Goal: Task Accomplishment & Management: Manage account settings

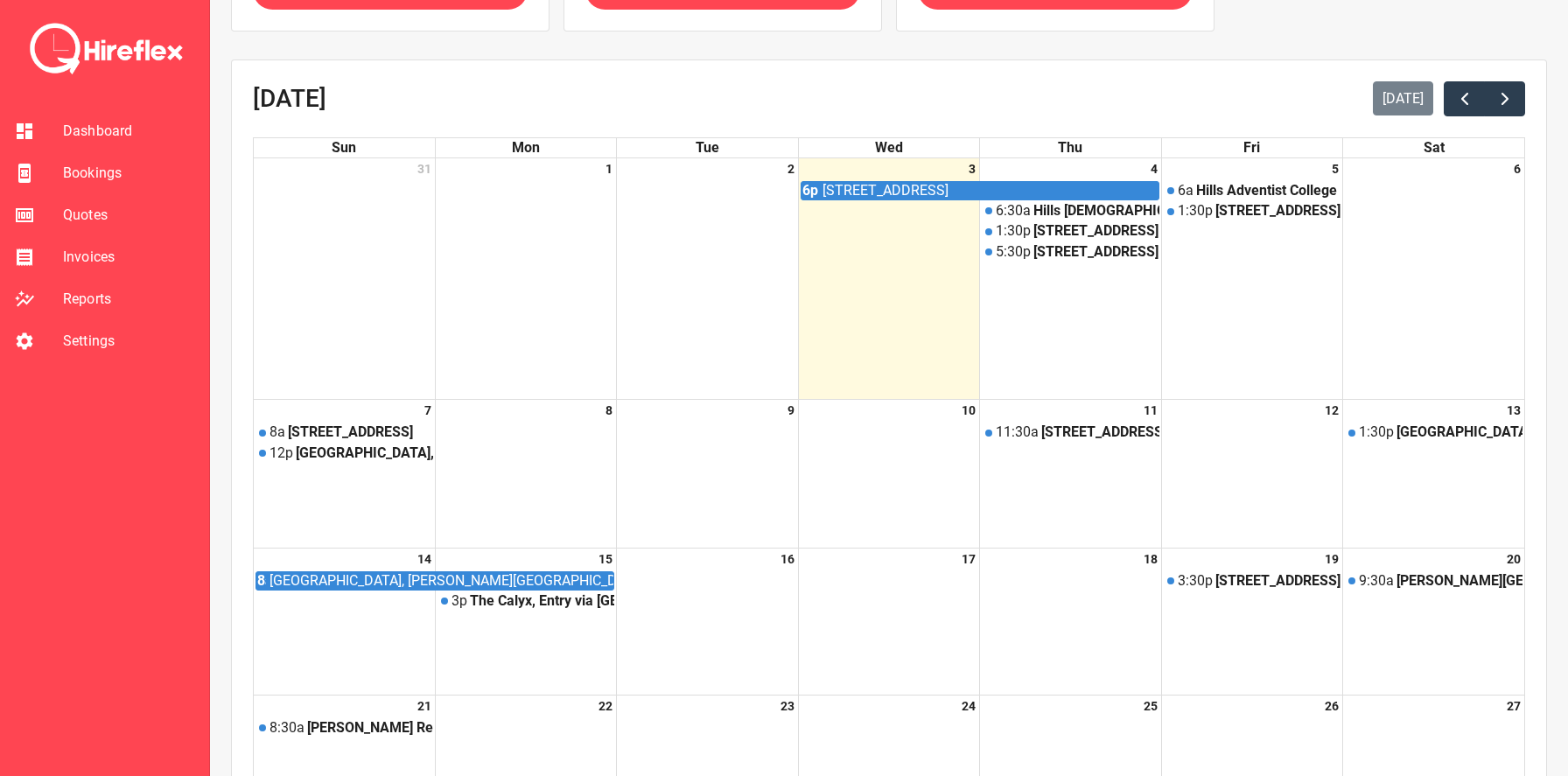
scroll to position [151, 0]
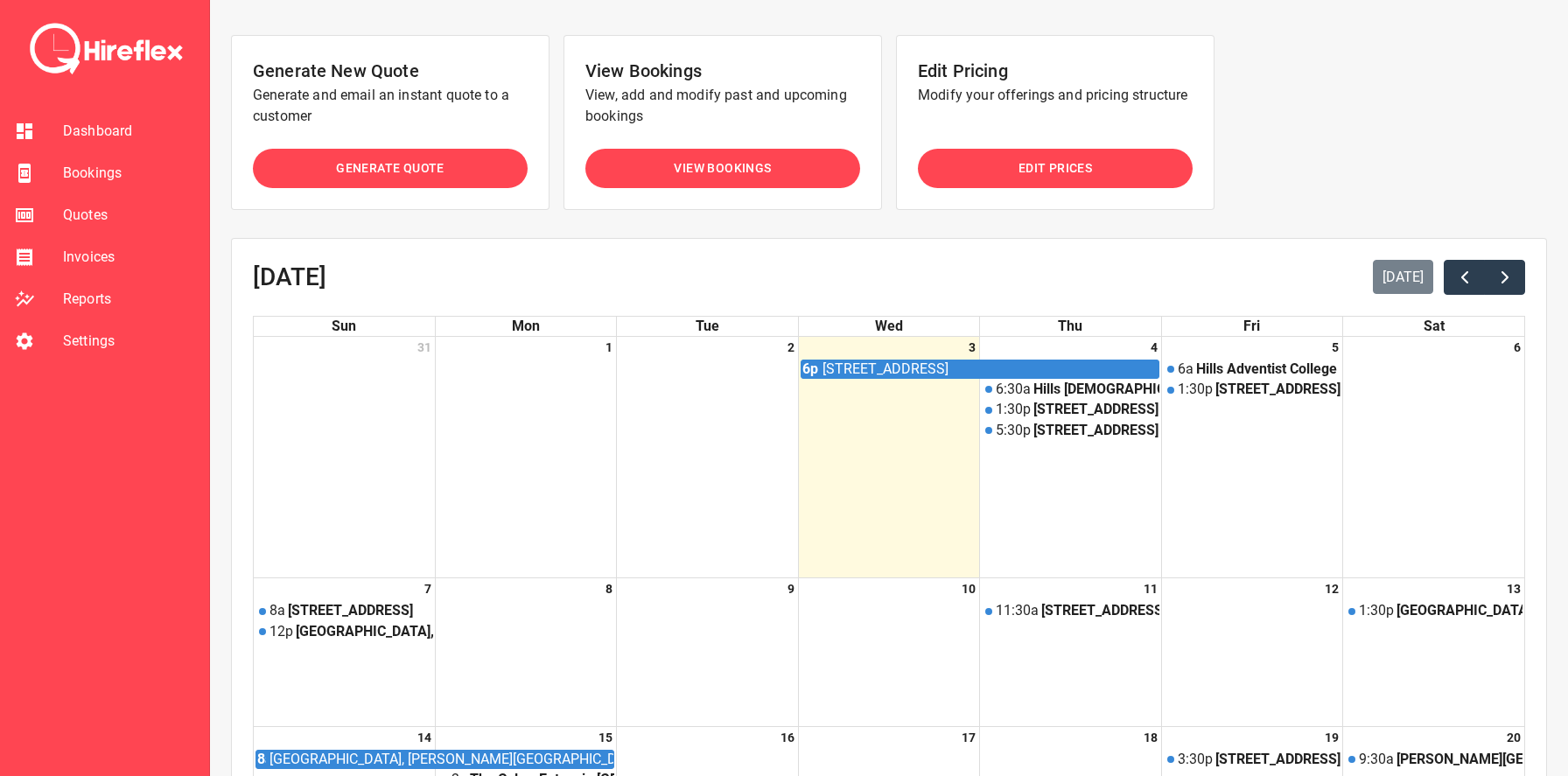
click at [89, 263] on span "Invoices" at bounding box center [129, 257] width 132 height 21
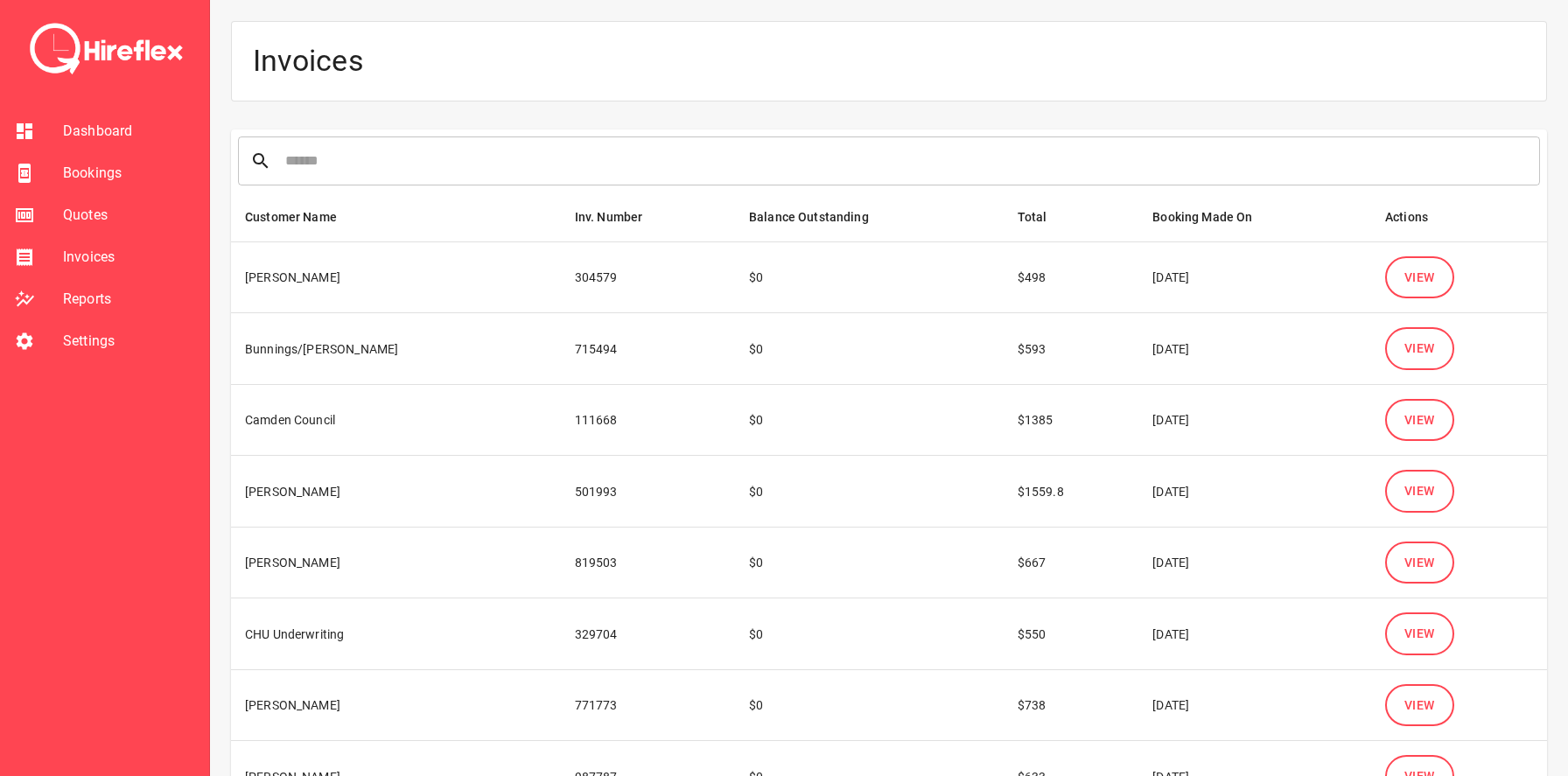
click at [92, 296] on span "Reports" at bounding box center [129, 299] width 132 height 21
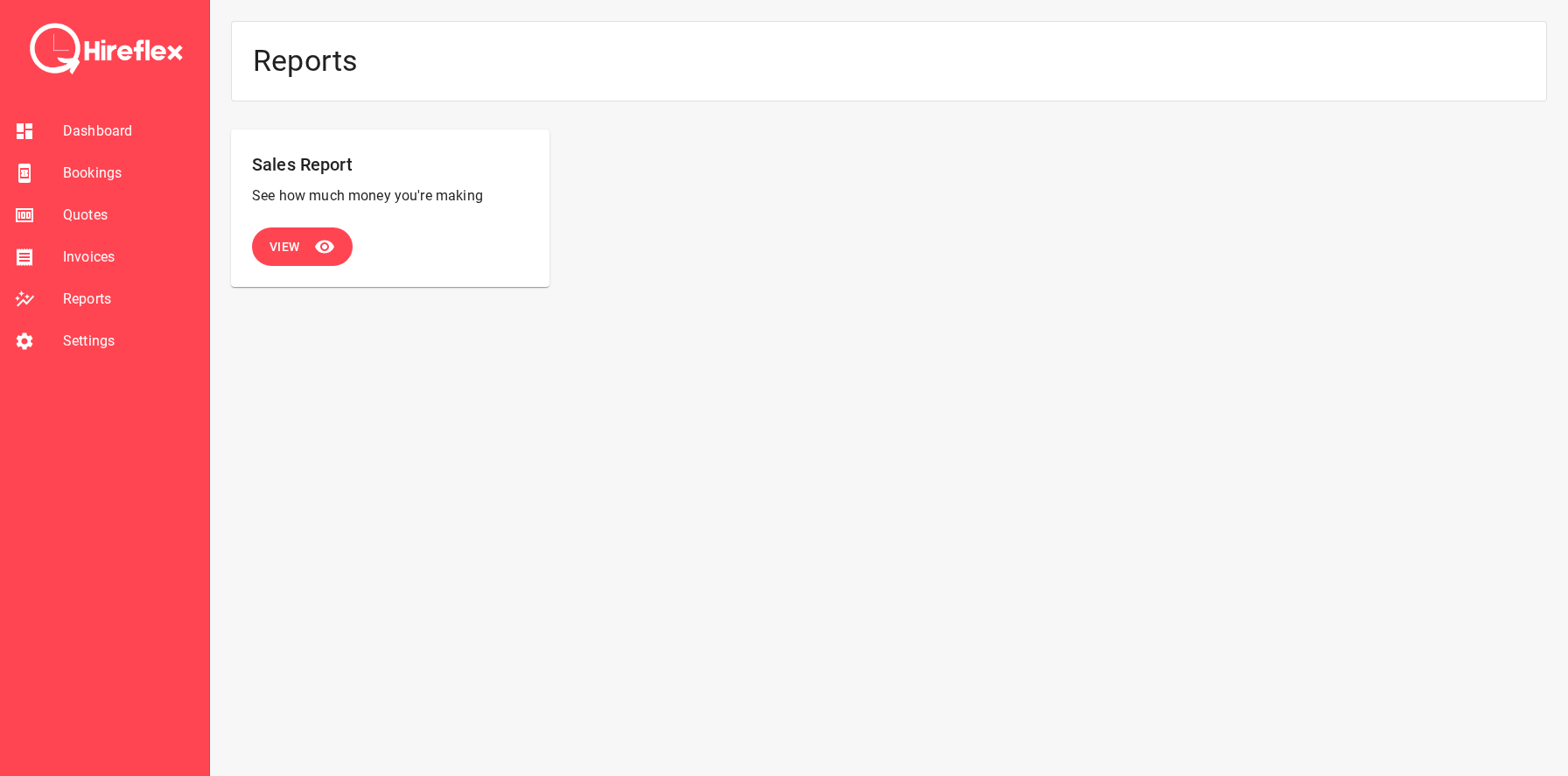
click at [57, 342] on div at bounding box center [38, 341] width 49 height 21
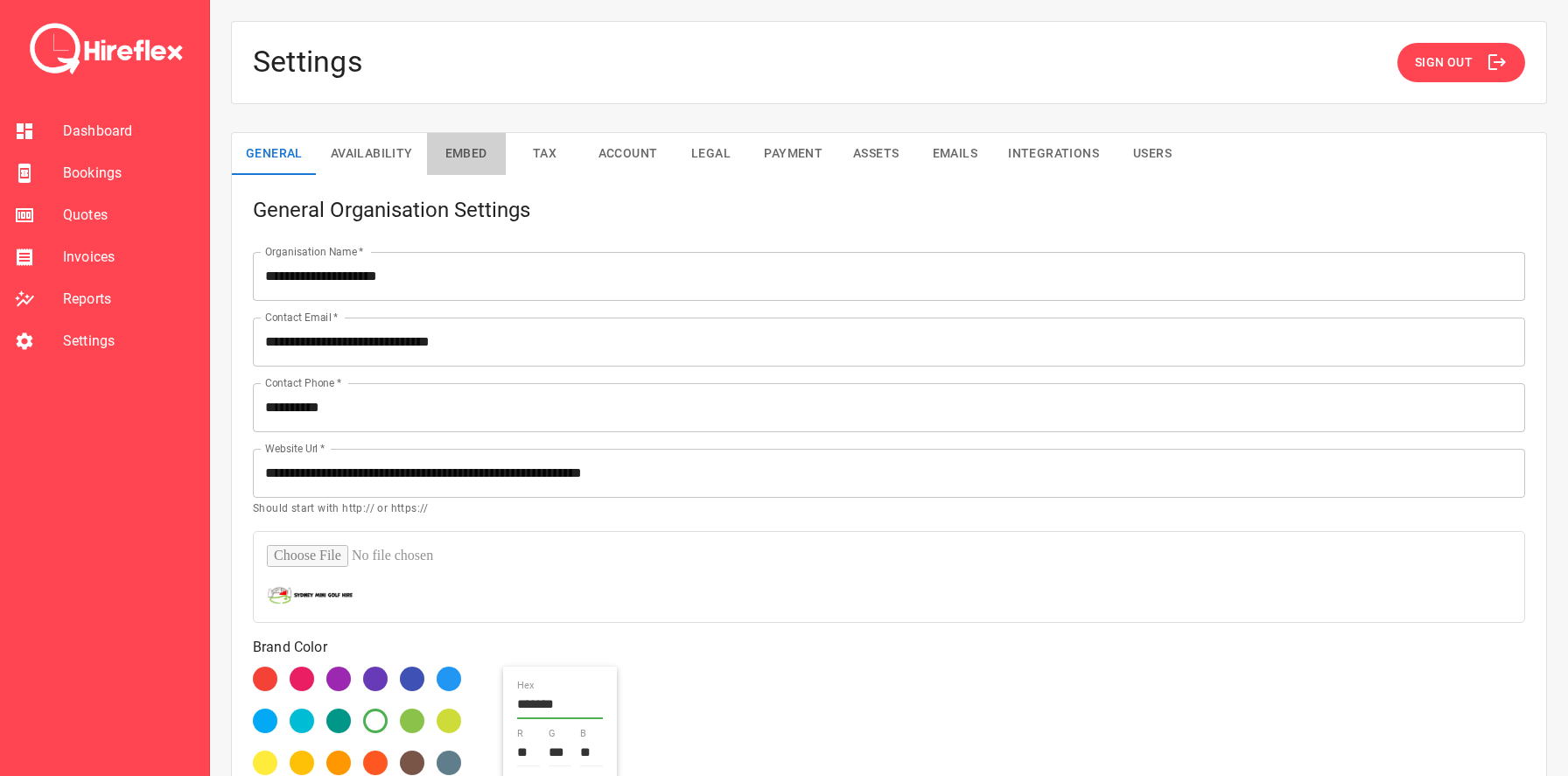
click at [431, 145] on button "Embed" at bounding box center [466, 154] width 79 height 42
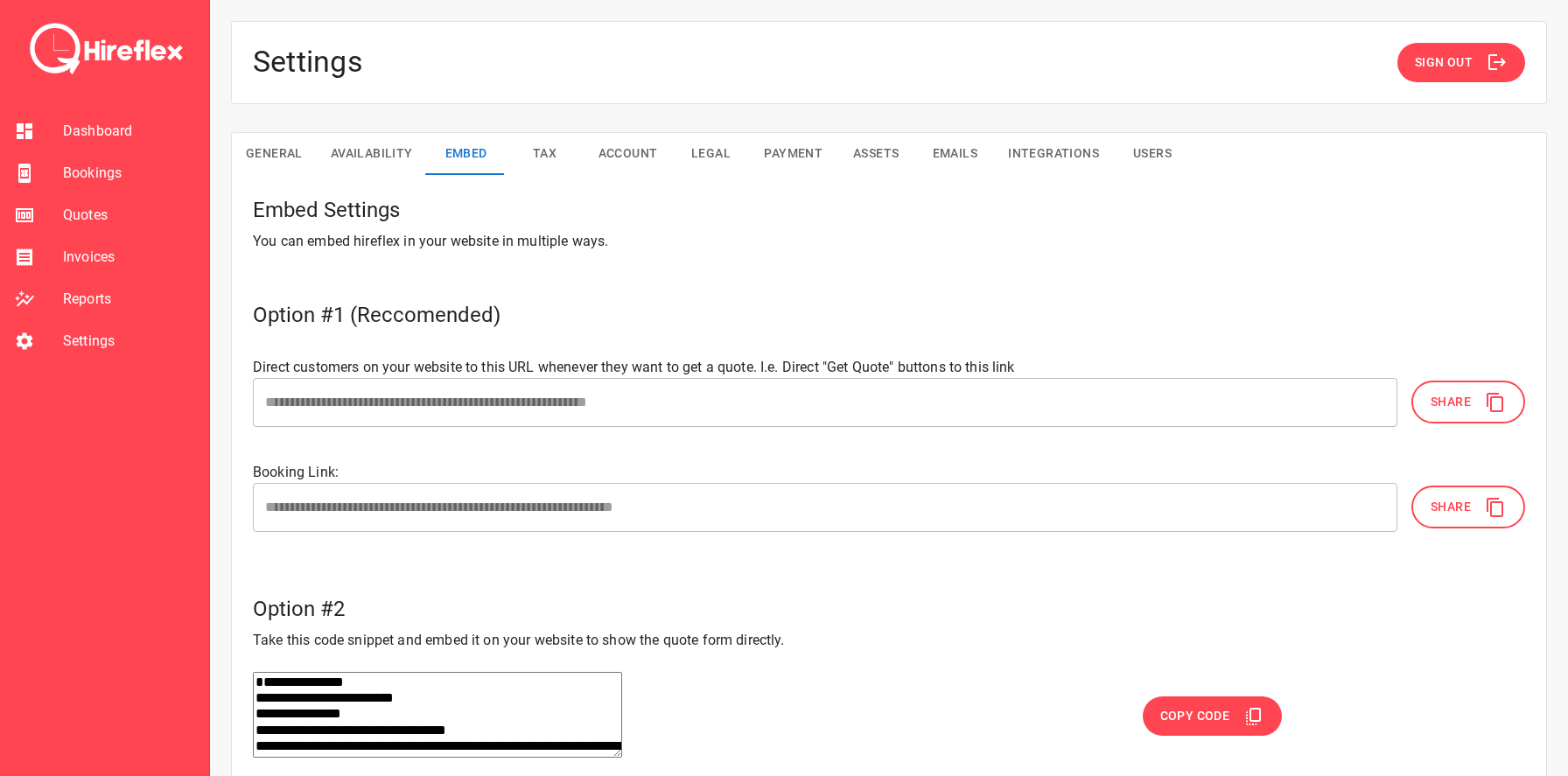
click at [395, 150] on button "Availability" at bounding box center [371, 154] width 110 height 42
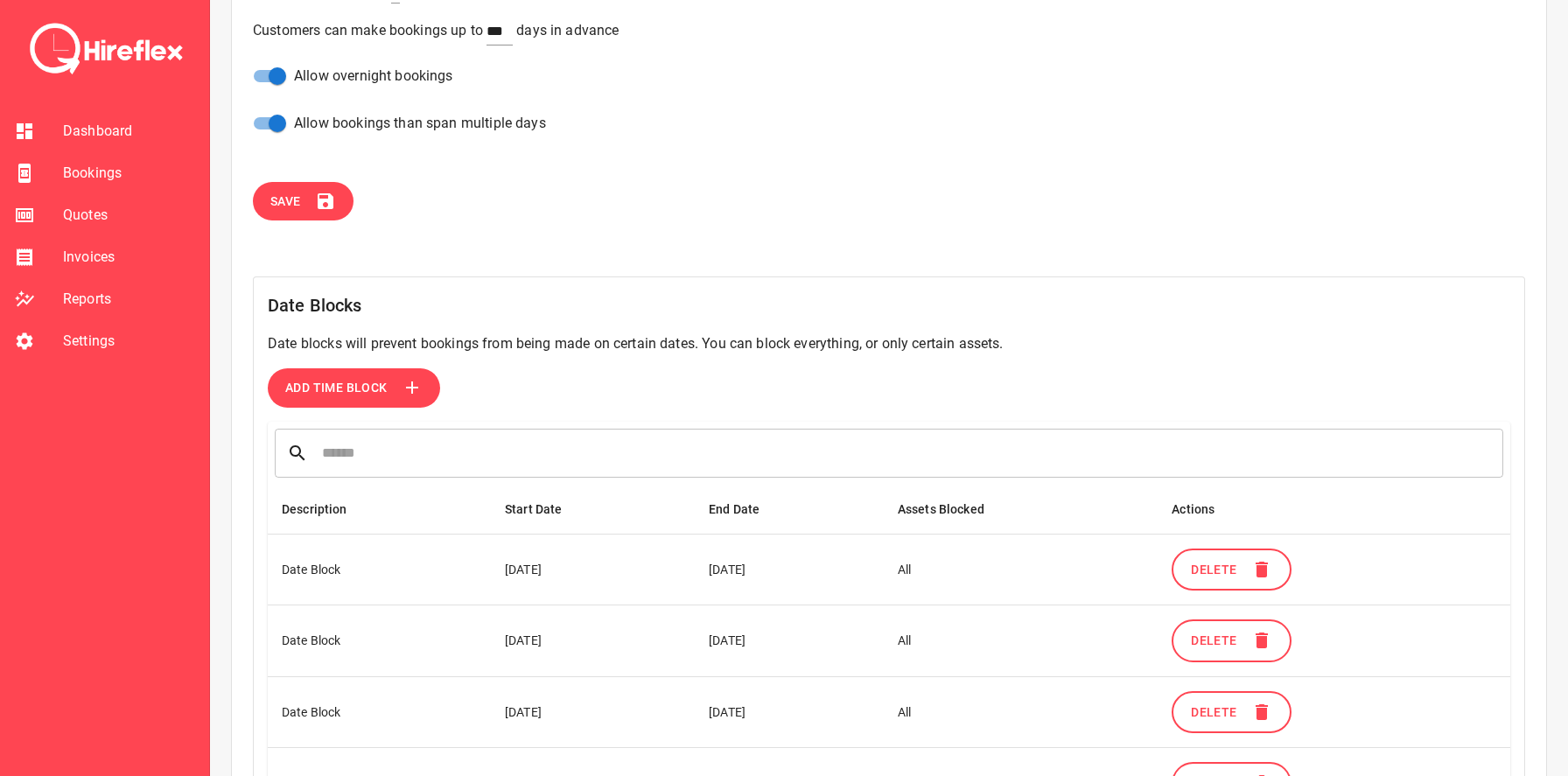
scroll to position [516, 0]
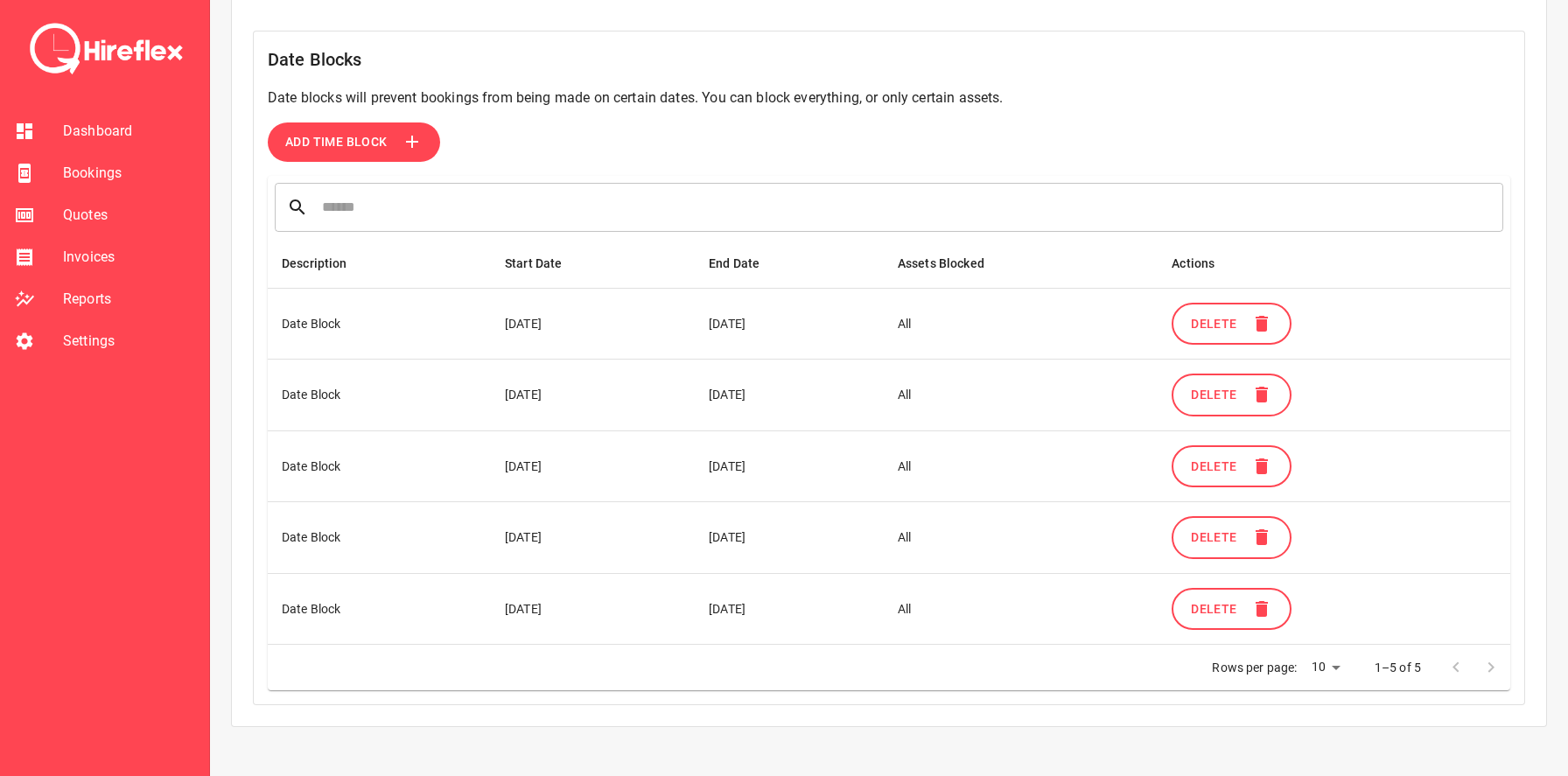
click at [530, 330] on td "[DATE]" at bounding box center [593, 323] width 204 height 71
click at [82, 282] on li "Reports" at bounding box center [105, 299] width 209 height 42
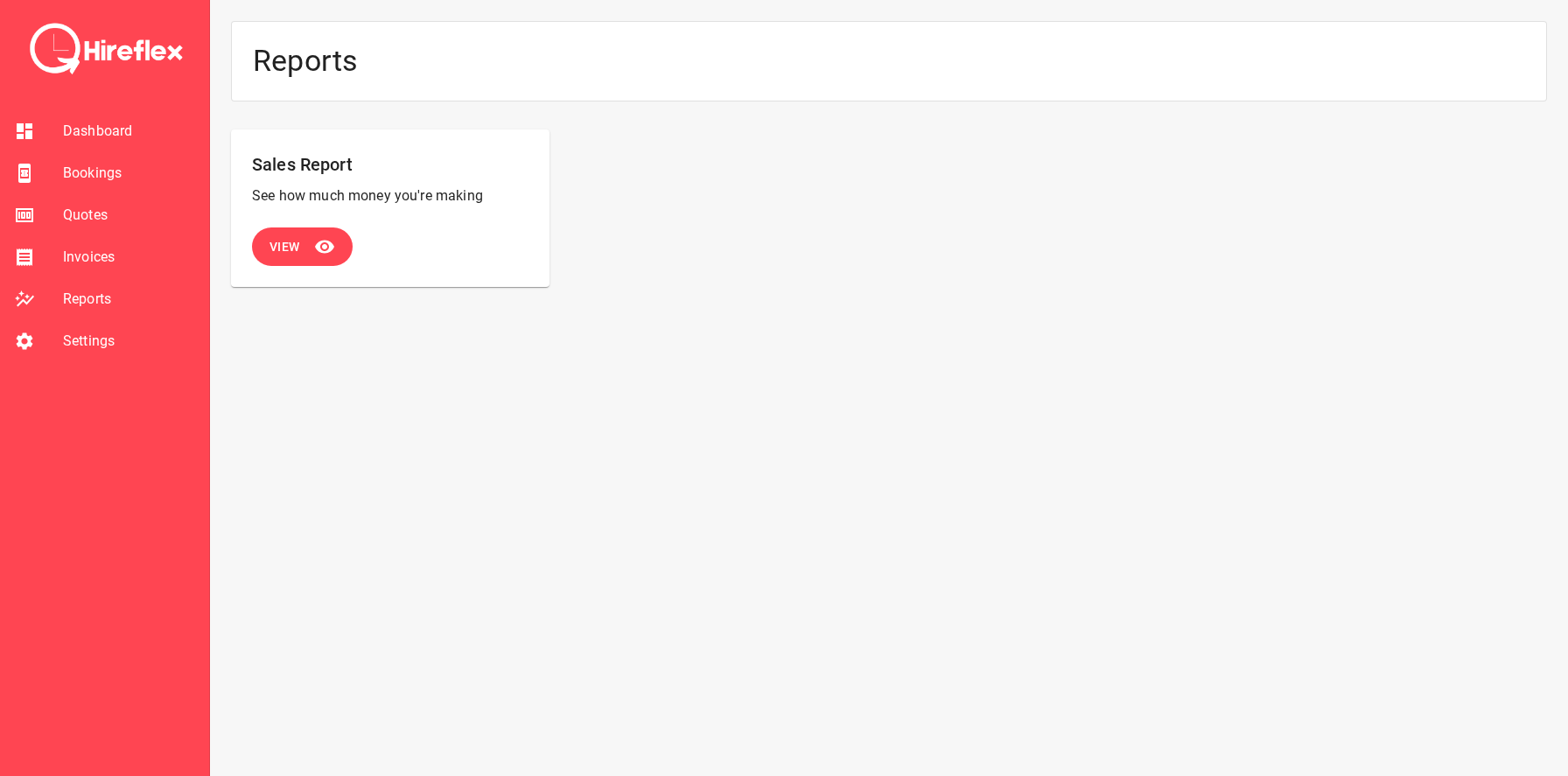
click at [80, 257] on span "Invoices" at bounding box center [129, 257] width 132 height 21
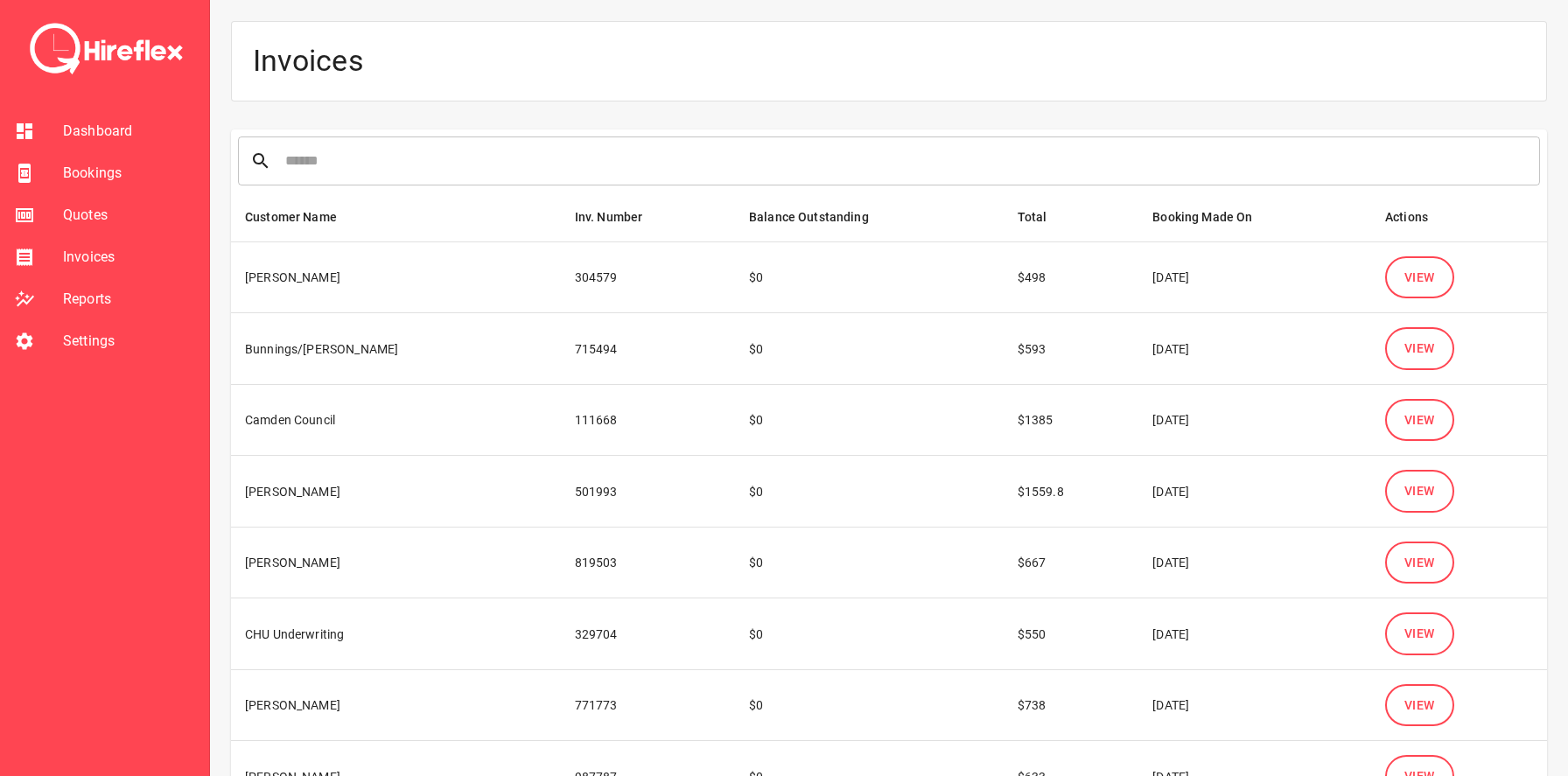
click at [77, 213] on span "Quotes" at bounding box center [129, 215] width 132 height 21
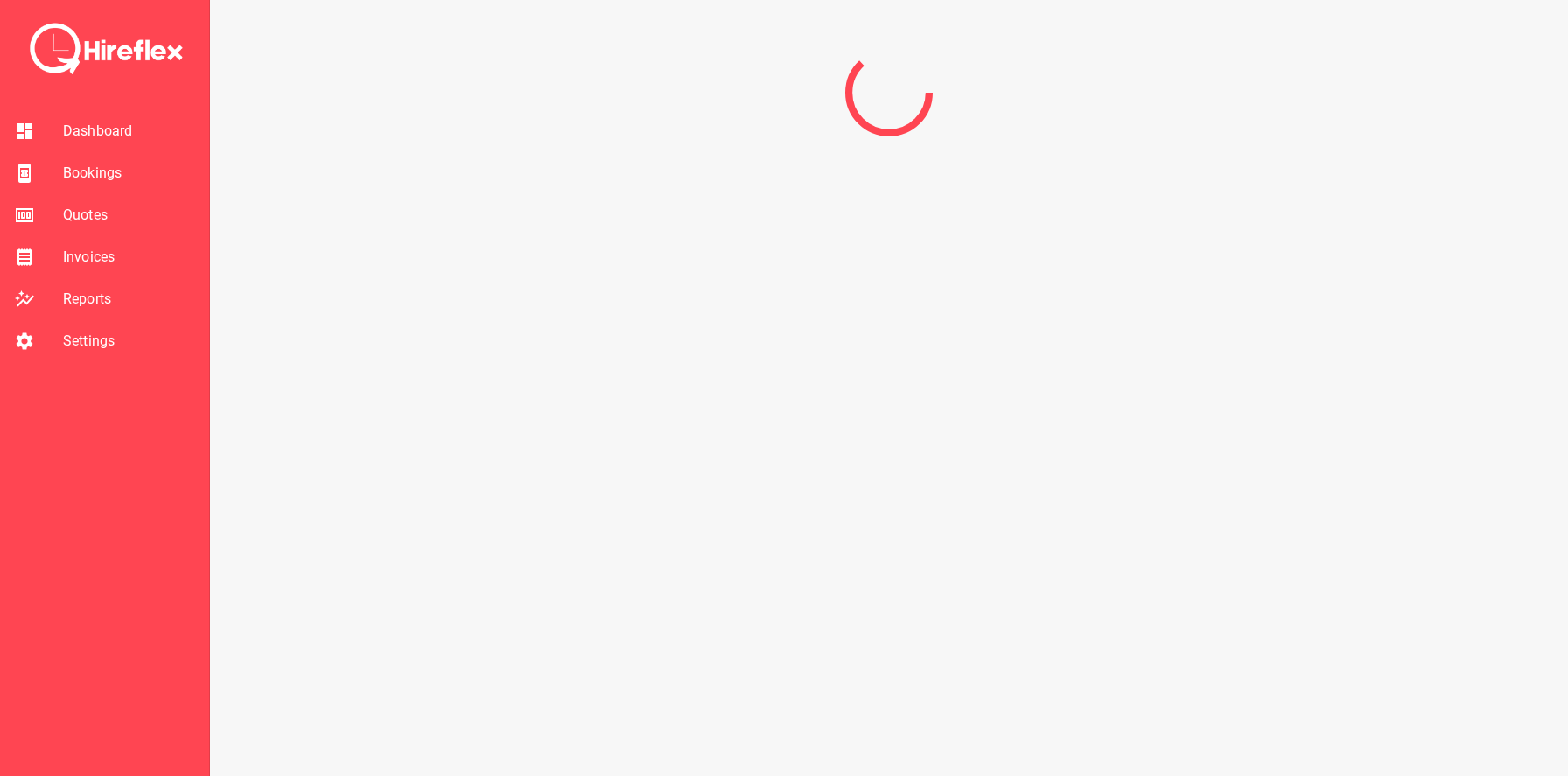
click at [81, 159] on li "Bookings" at bounding box center [105, 172] width 209 height 42
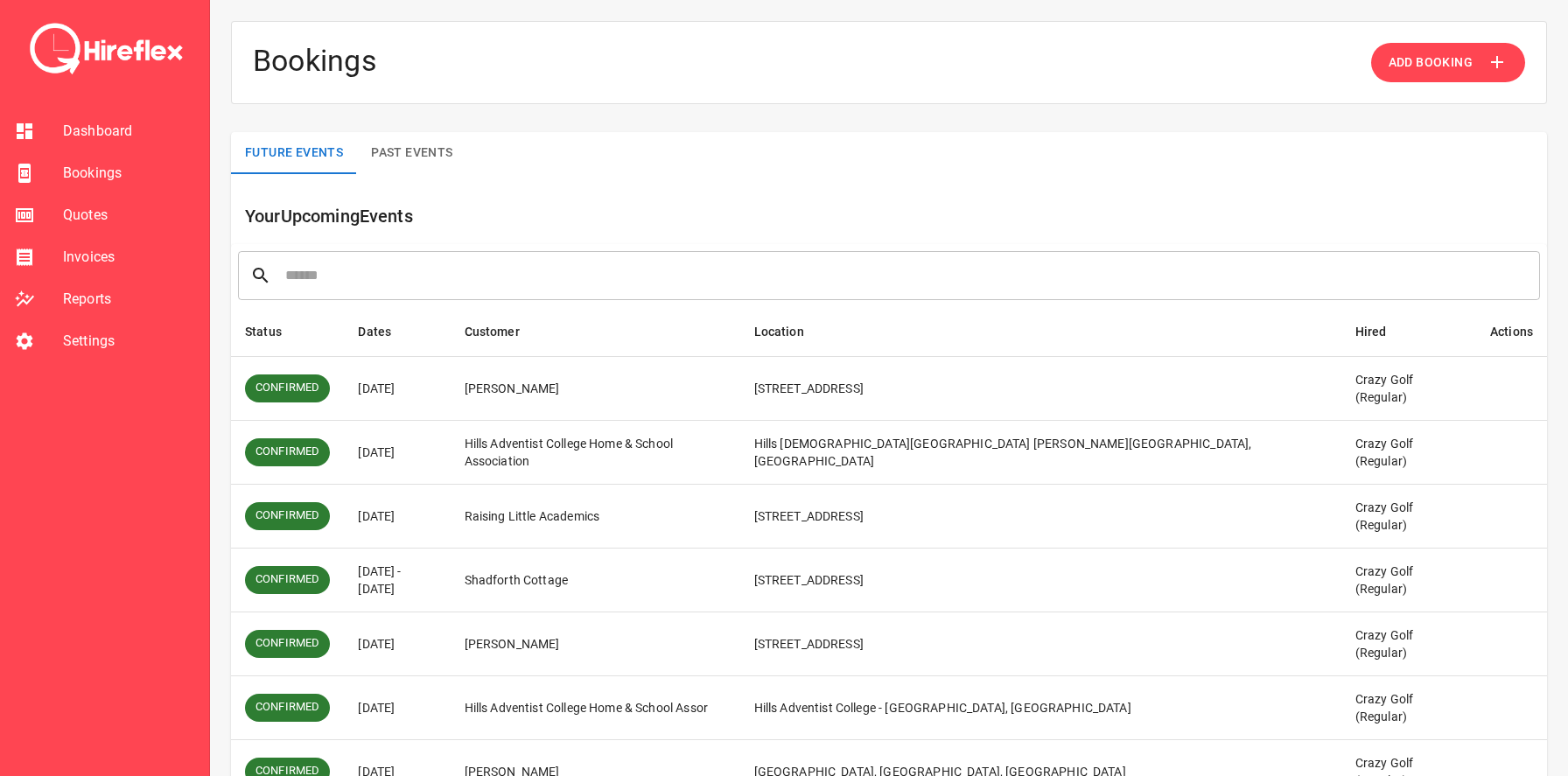
scroll to position [215, 0]
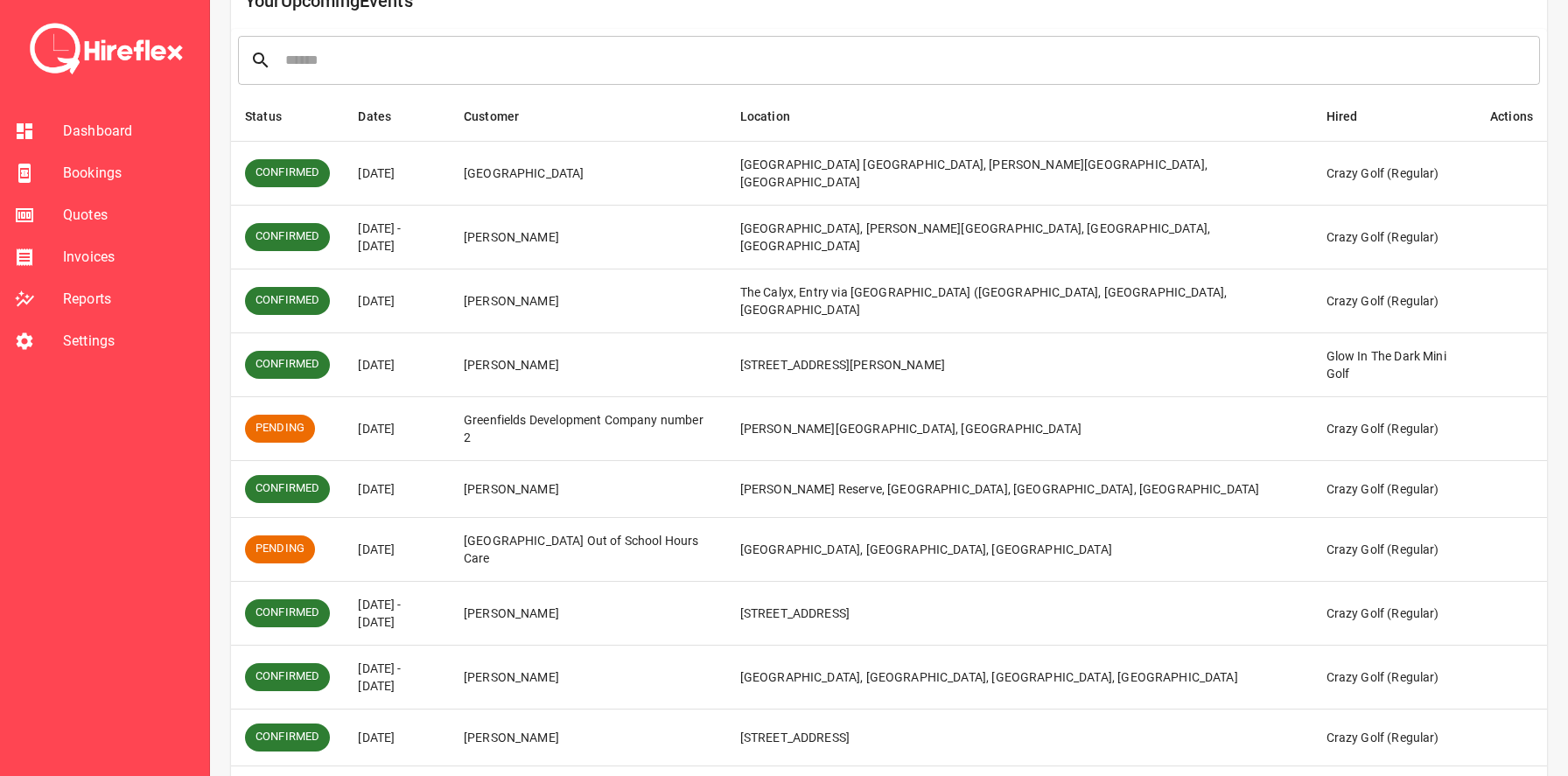
click at [1512, 540] on td "simple table" at bounding box center [1512, 549] width 71 height 64
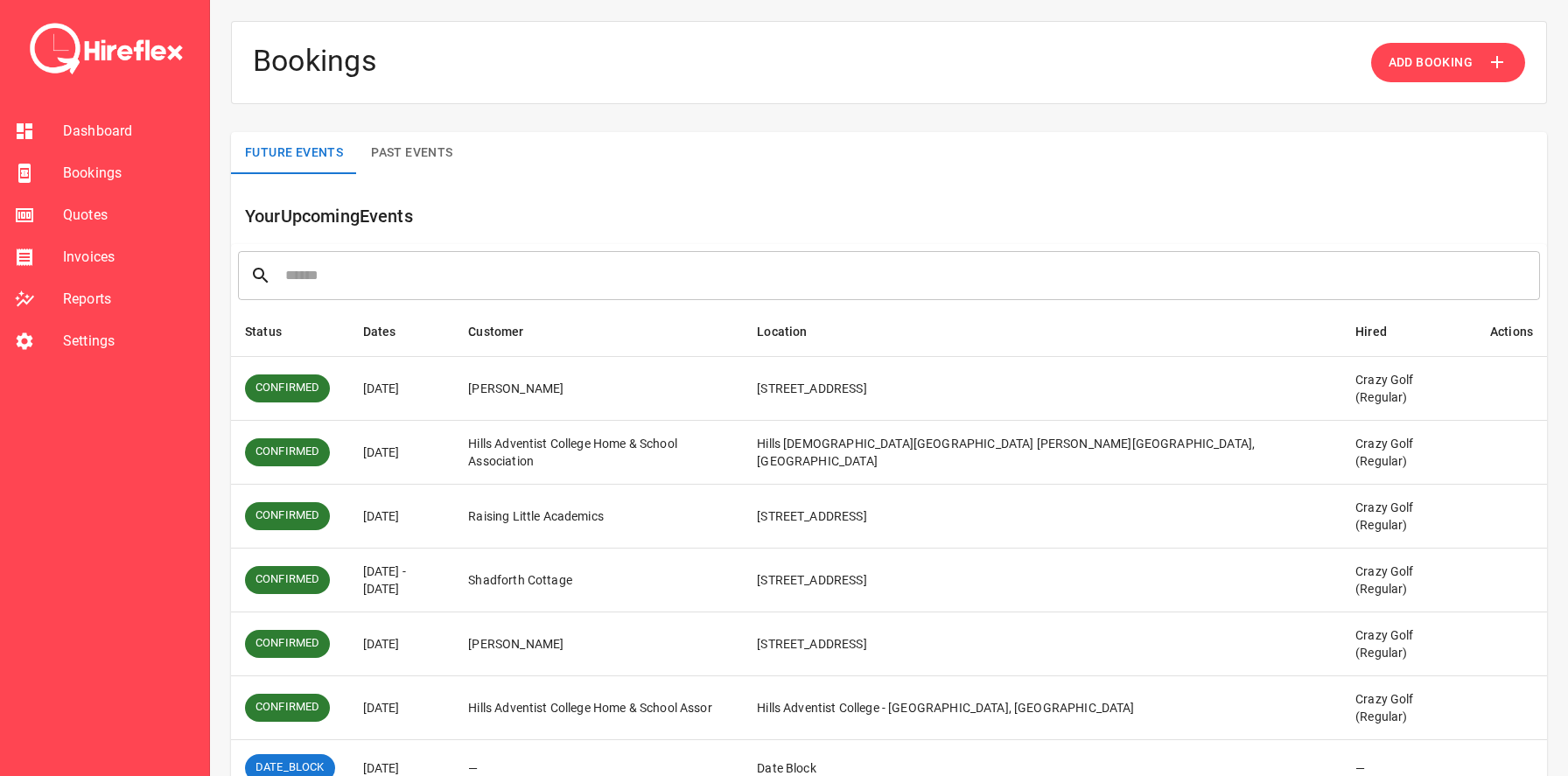
scroll to position [215, 0]
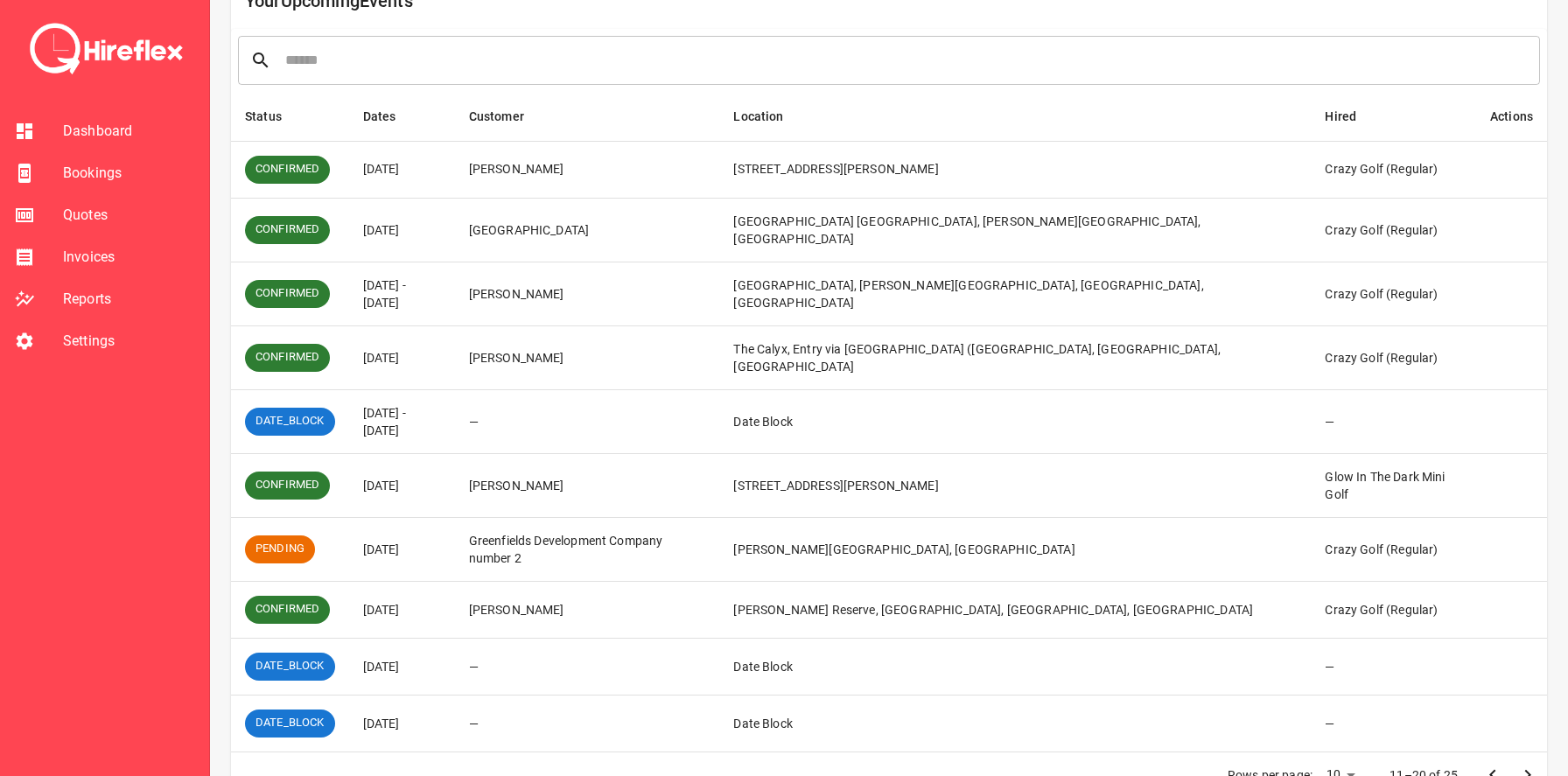
scroll to position [250, 0]
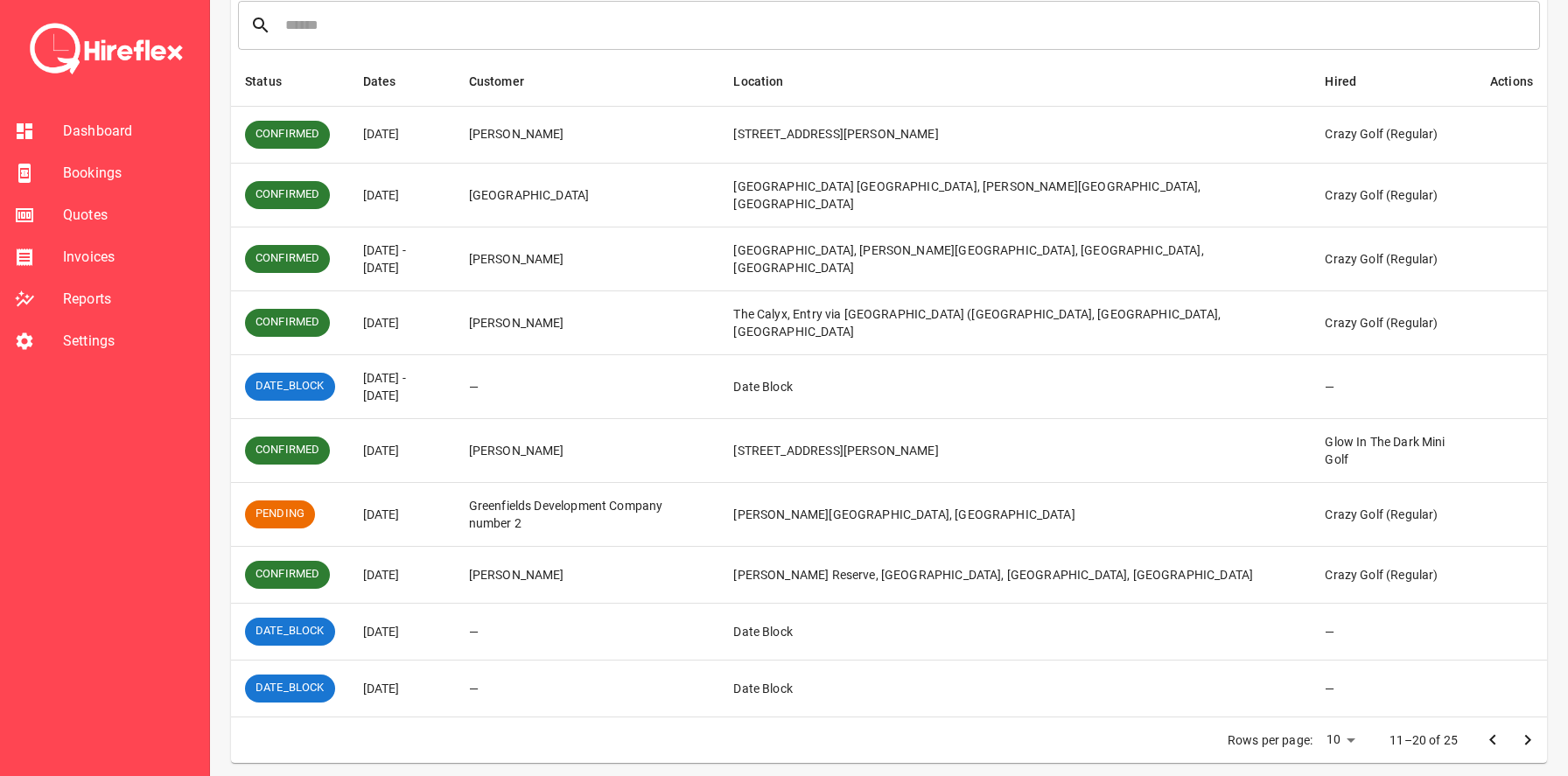
click at [1536, 733] on icon "Go to next page" at bounding box center [1528, 740] width 21 height 21
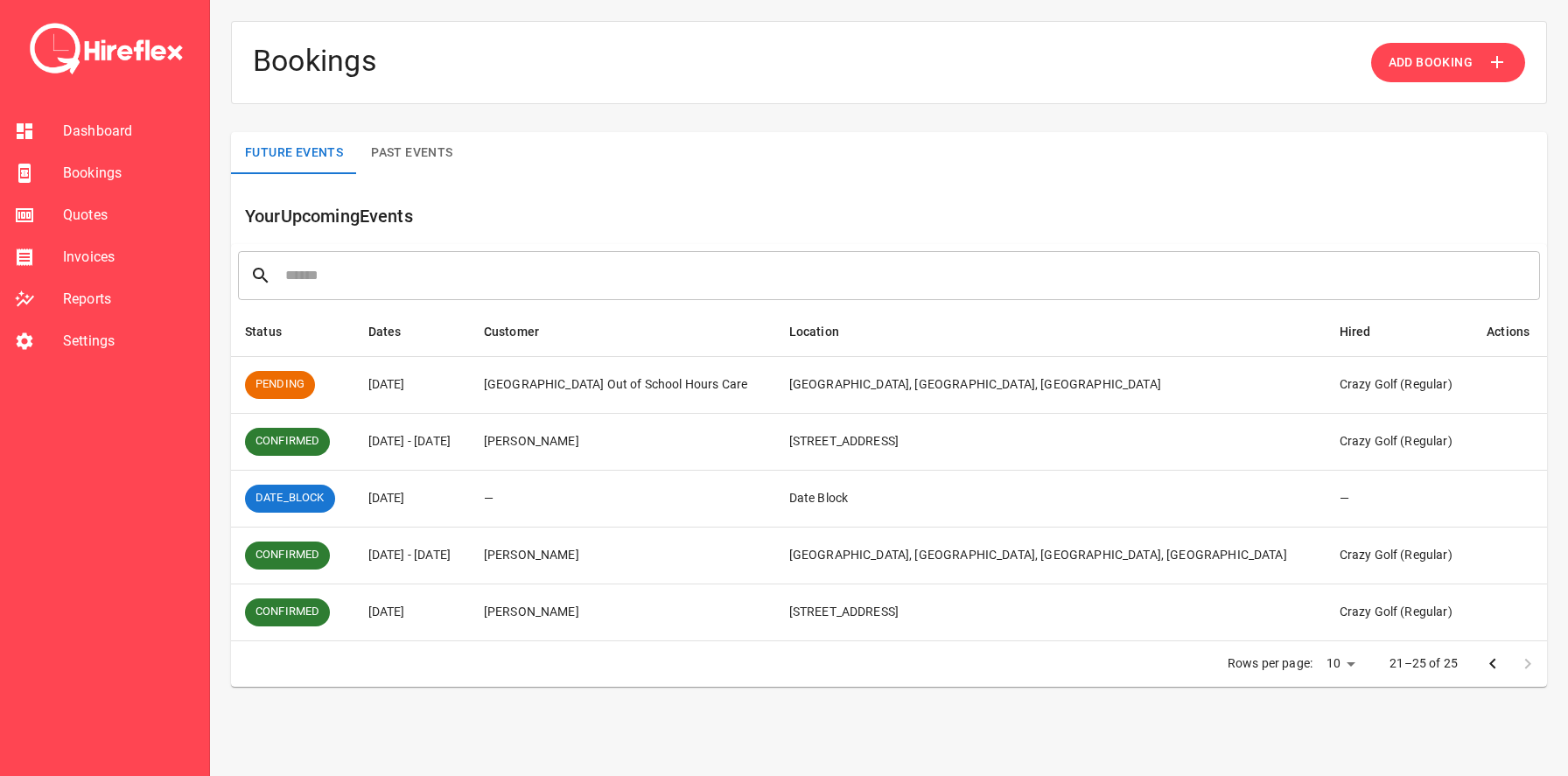
scroll to position [0, 0]
click at [1497, 660] on icon "Go to previous page" at bounding box center [1493, 664] width 21 height 21
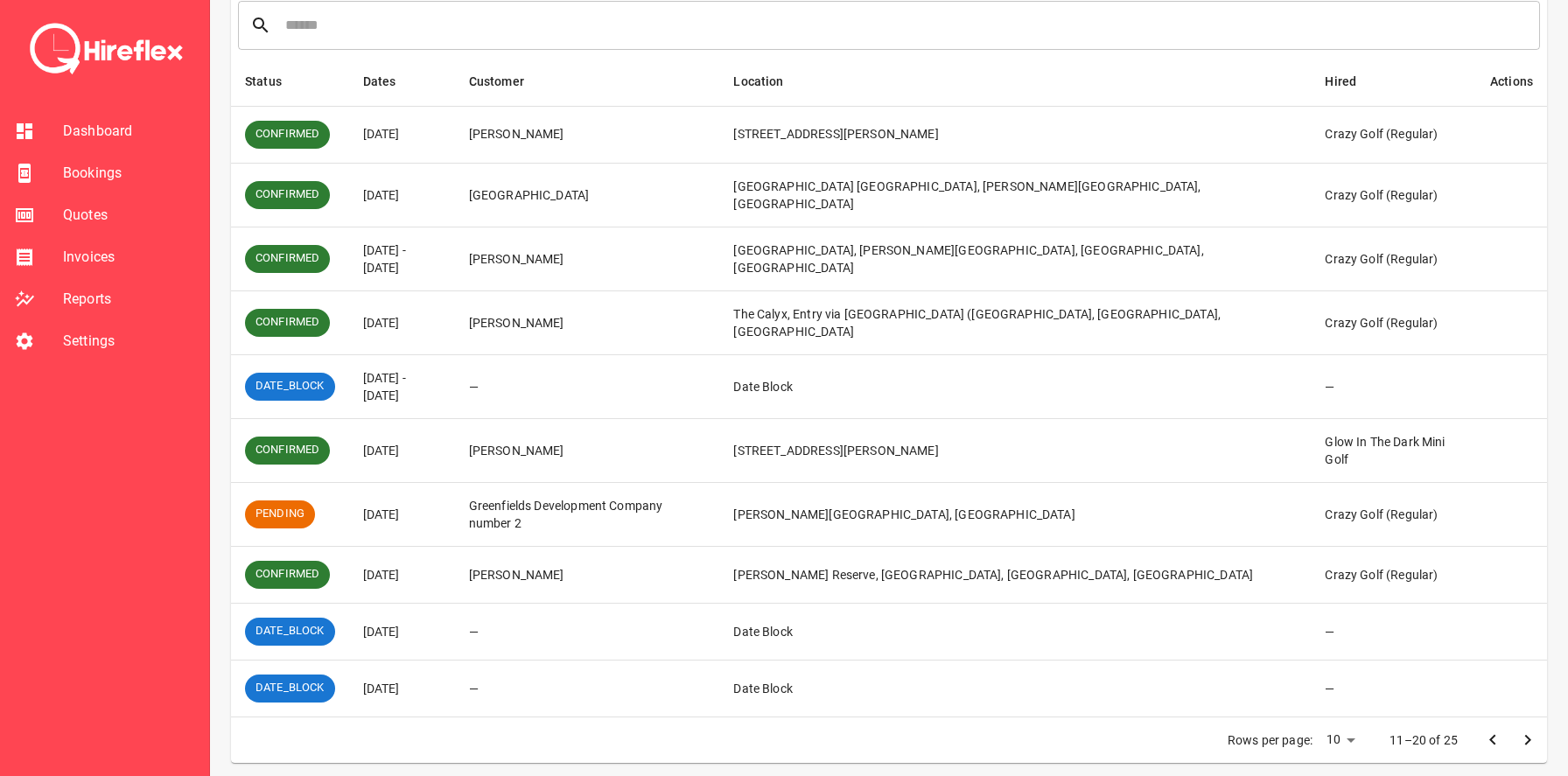
click at [1494, 744] on button "Go to previous page" at bounding box center [1493, 741] width 35 height 35
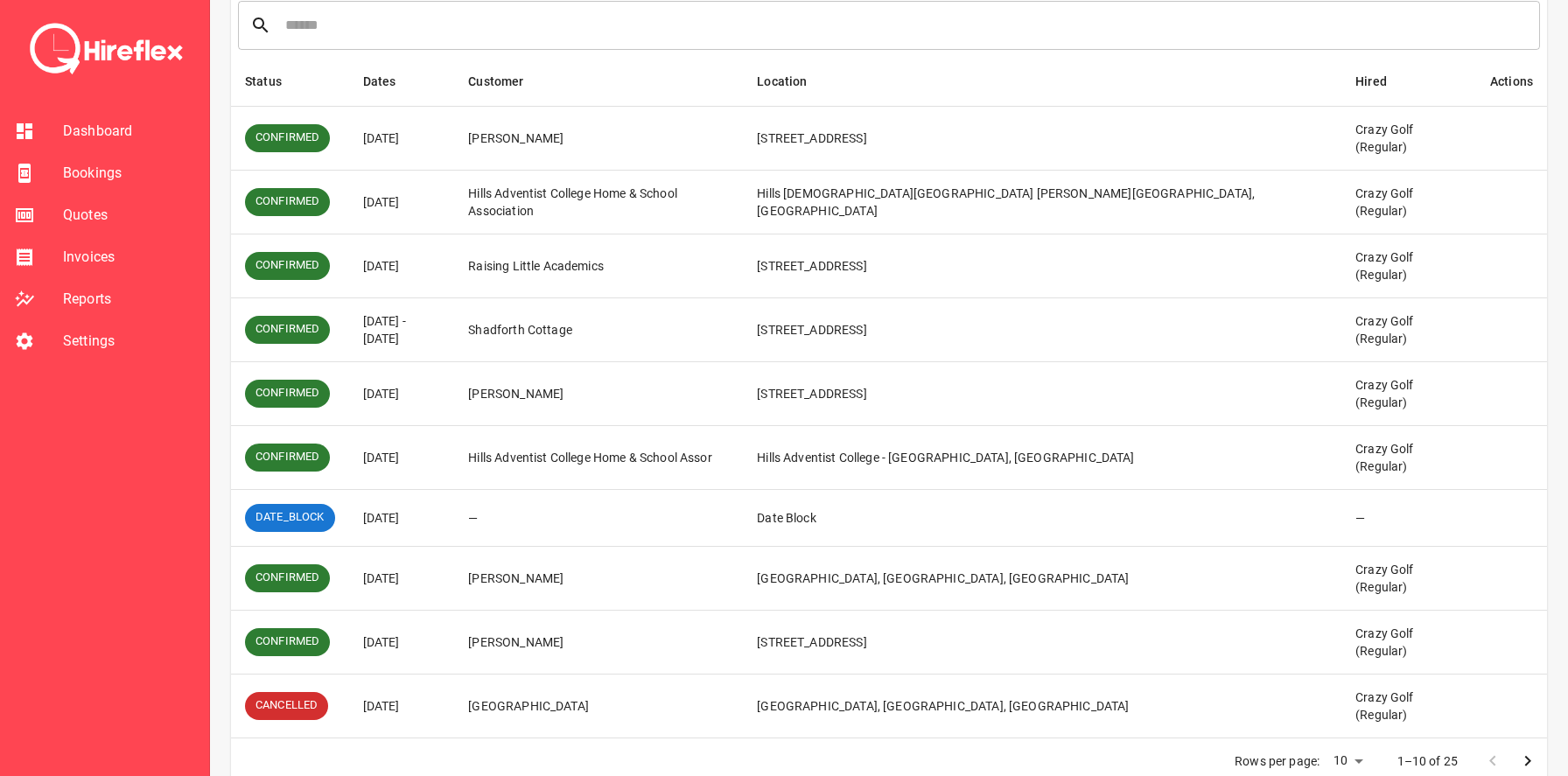
scroll to position [215, 0]
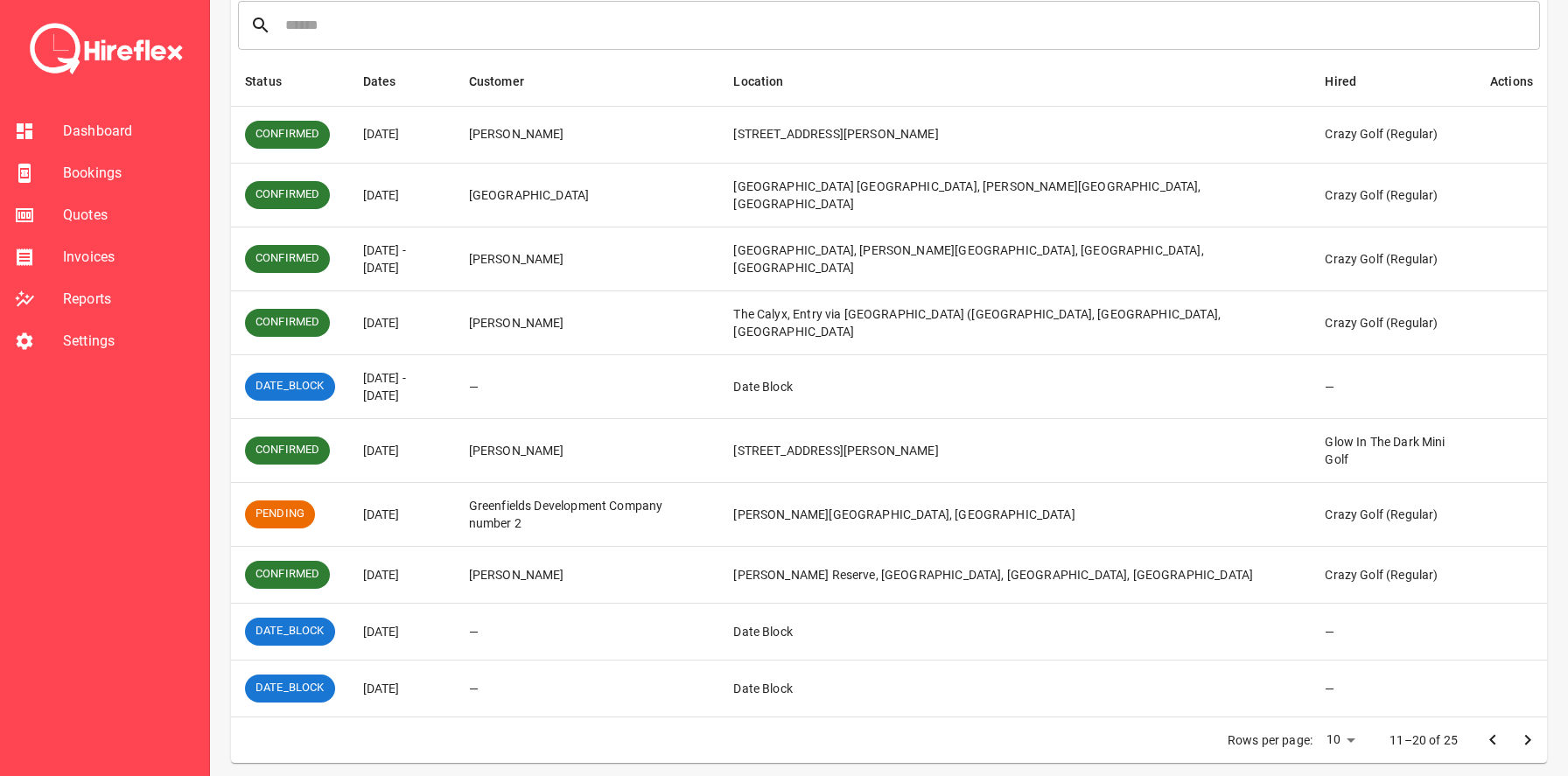
click at [1492, 732] on icon "Go to previous page" at bounding box center [1493, 740] width 21 height 21
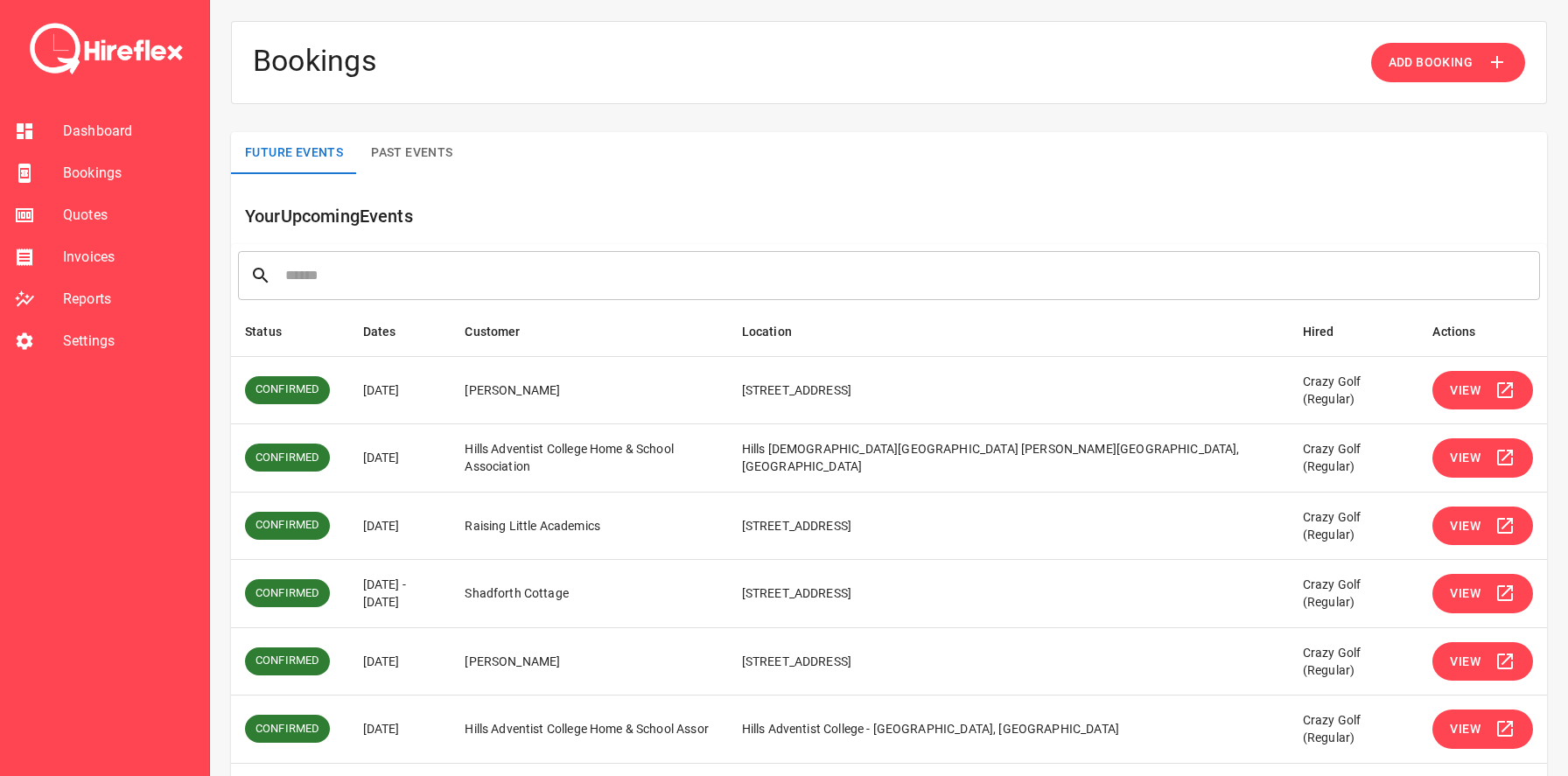
scroll to position [325, 0]
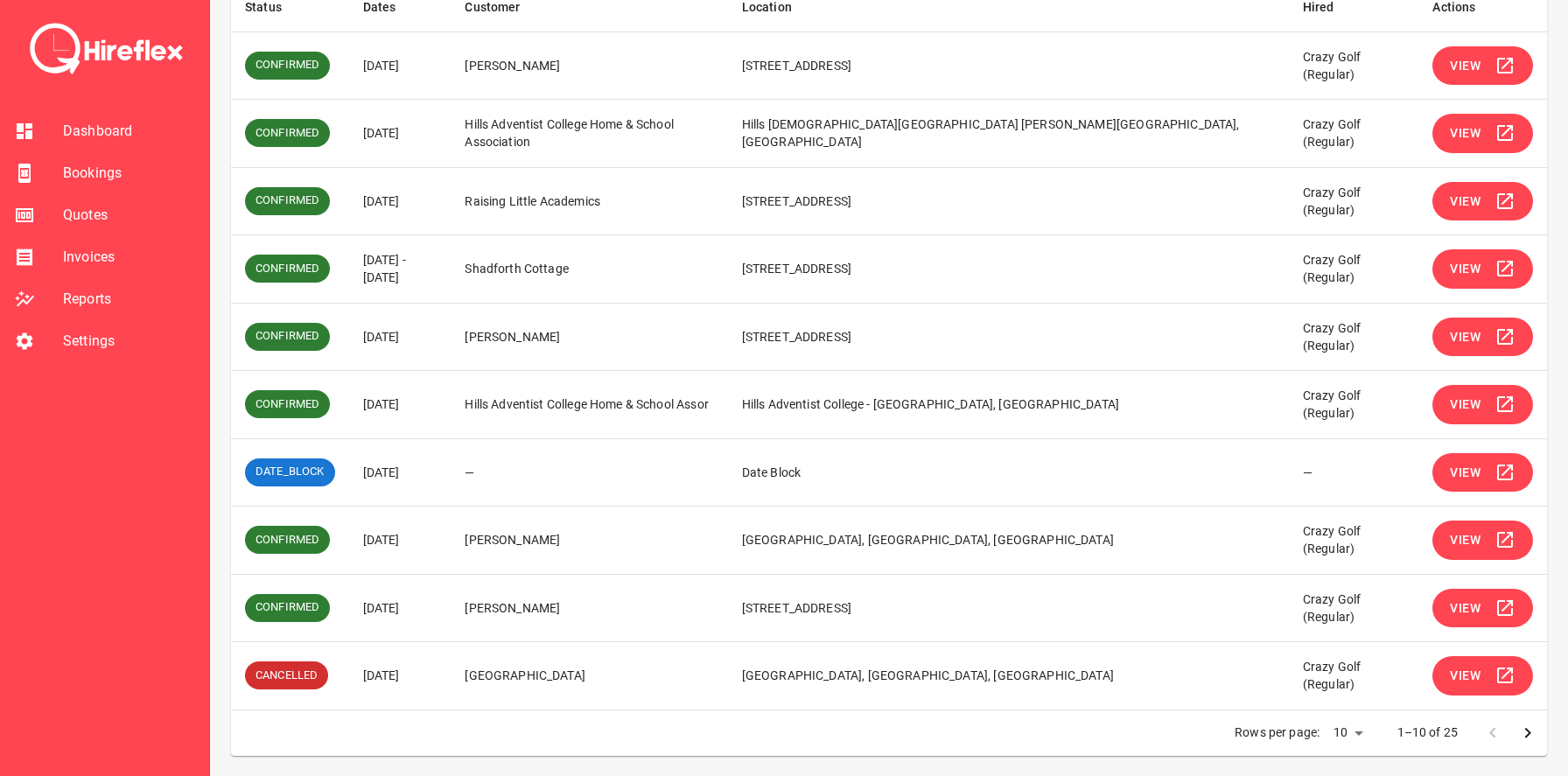
click at [1450, 411] on span "View" at bounding box center [1465, 405] width 31 height 22
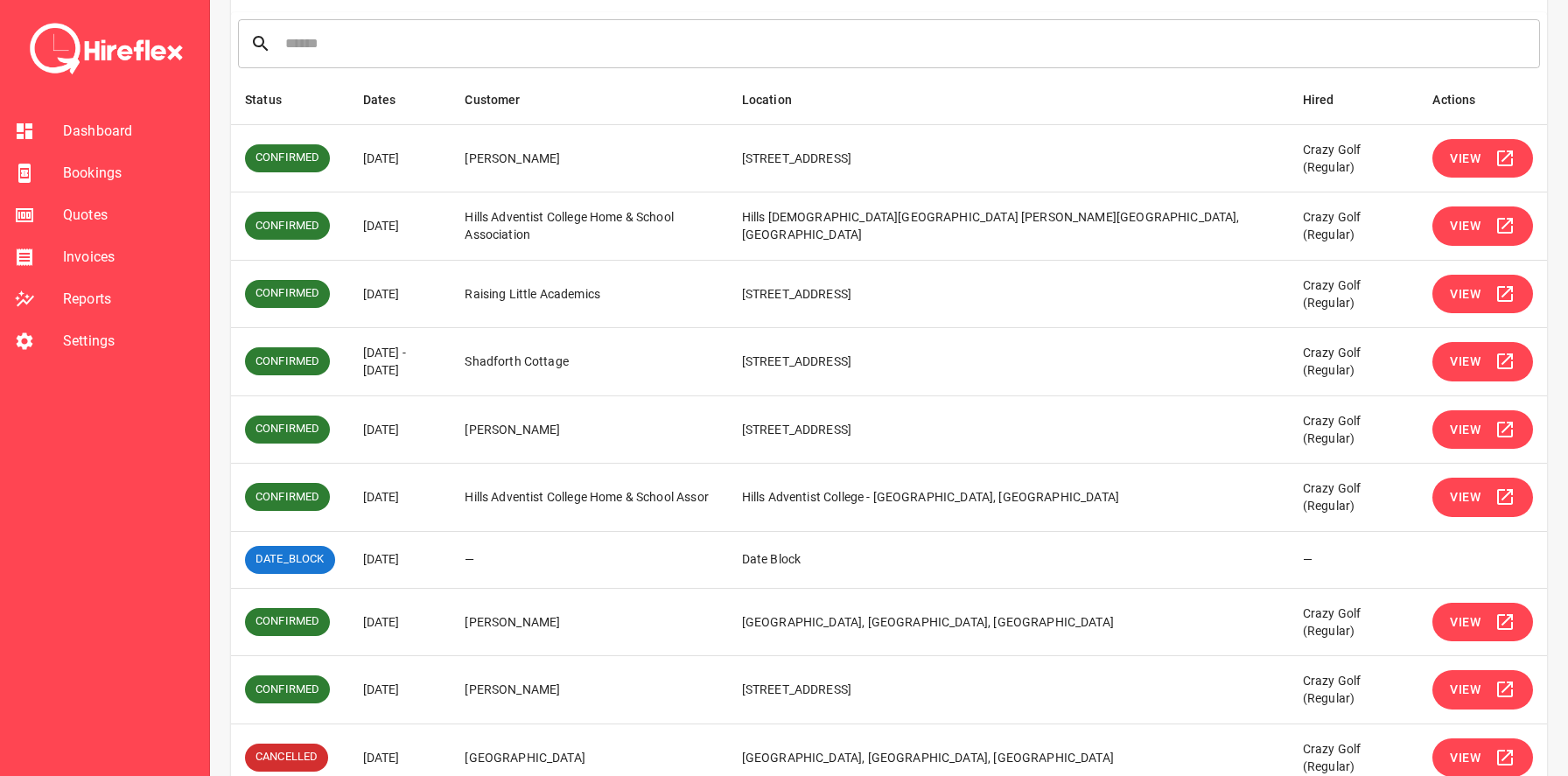
scroll to position [314, 0]
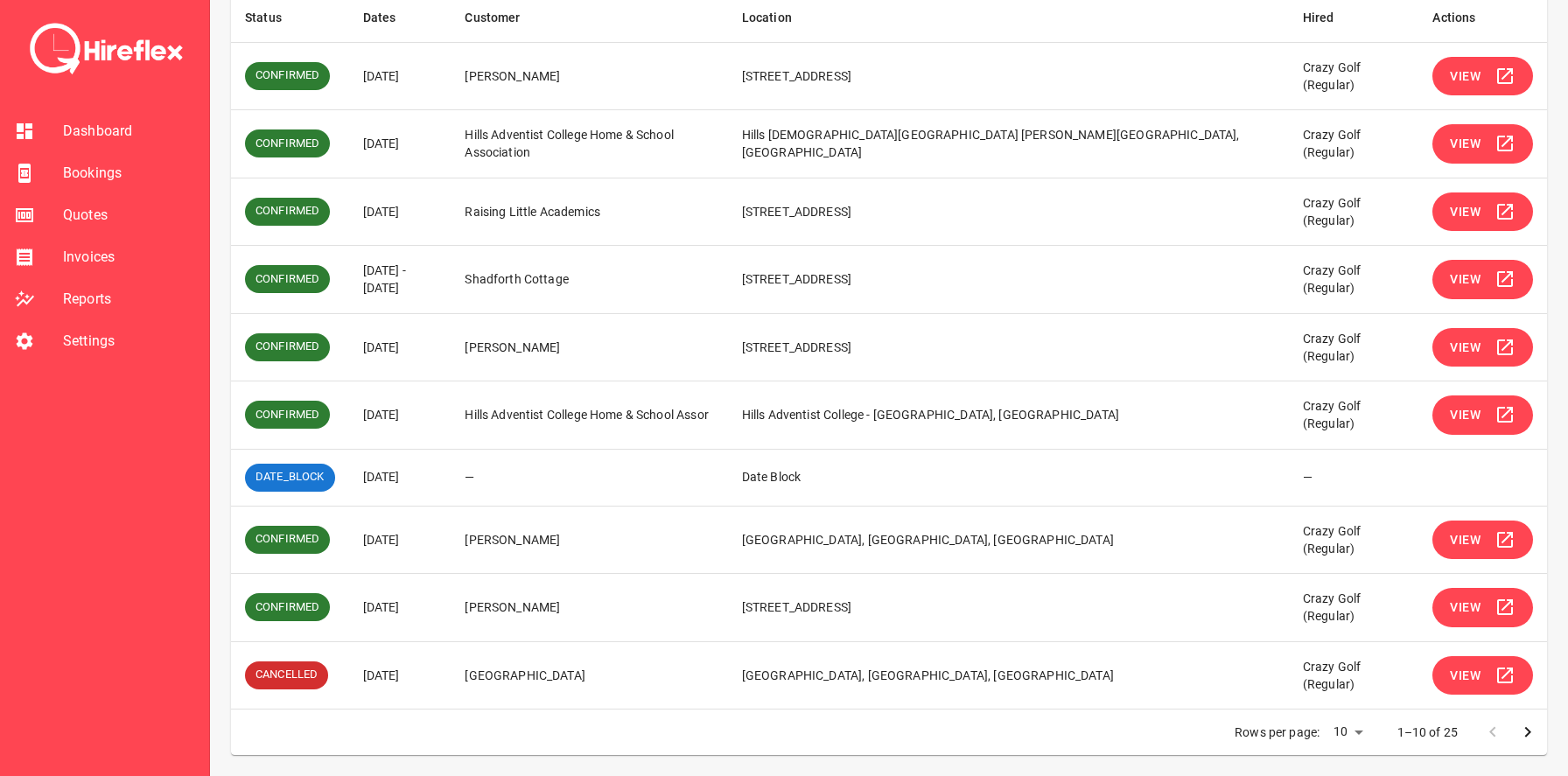
click at [1519, 731] on icon "Go to next page" at bounding box center [1528, 732] width 21 height 21
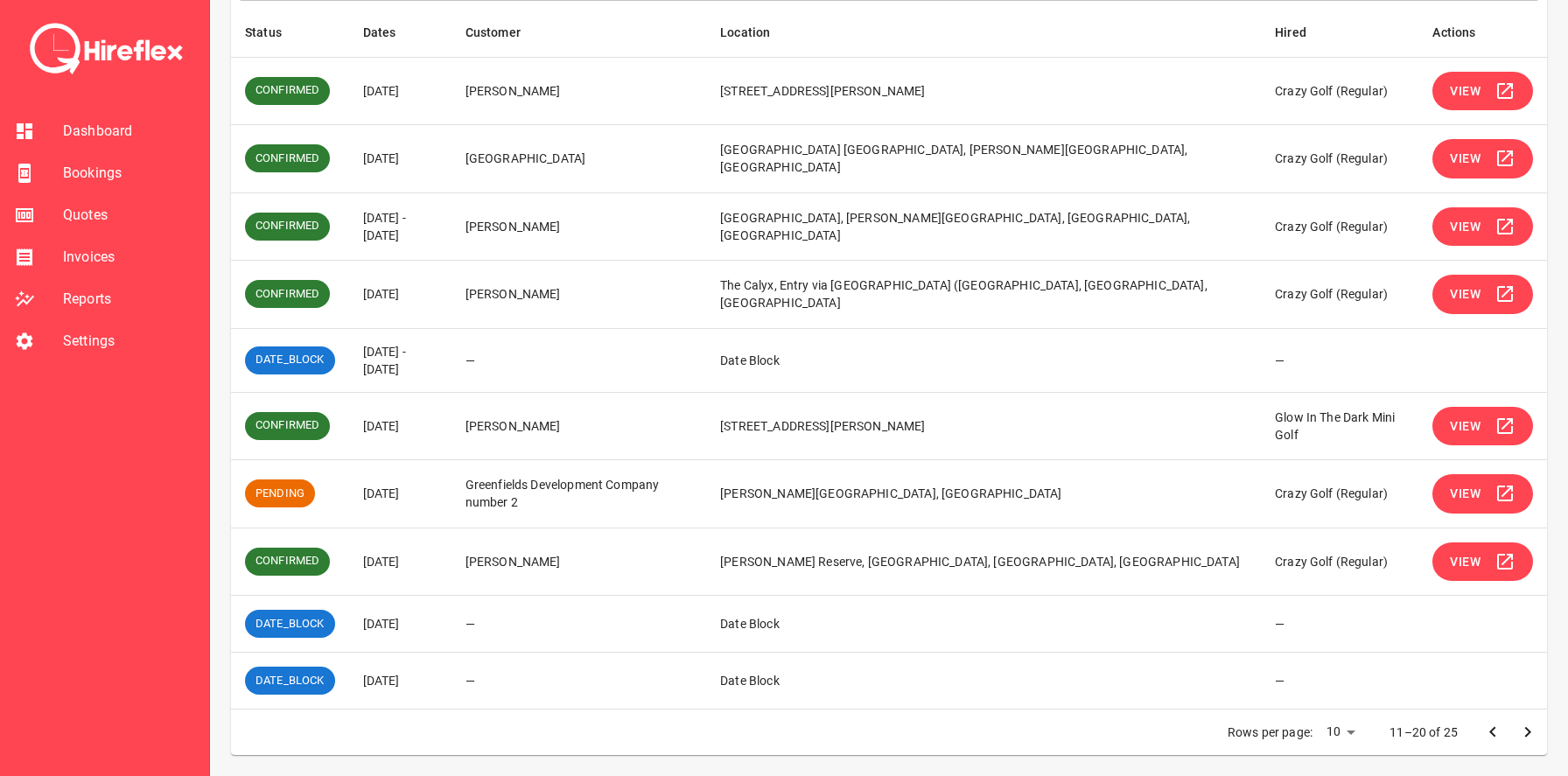
scroll to position [299, 0]
click at [1491, 731] on icon "Go to previous page" at bounding box center [1492, 732] width 6 height 10
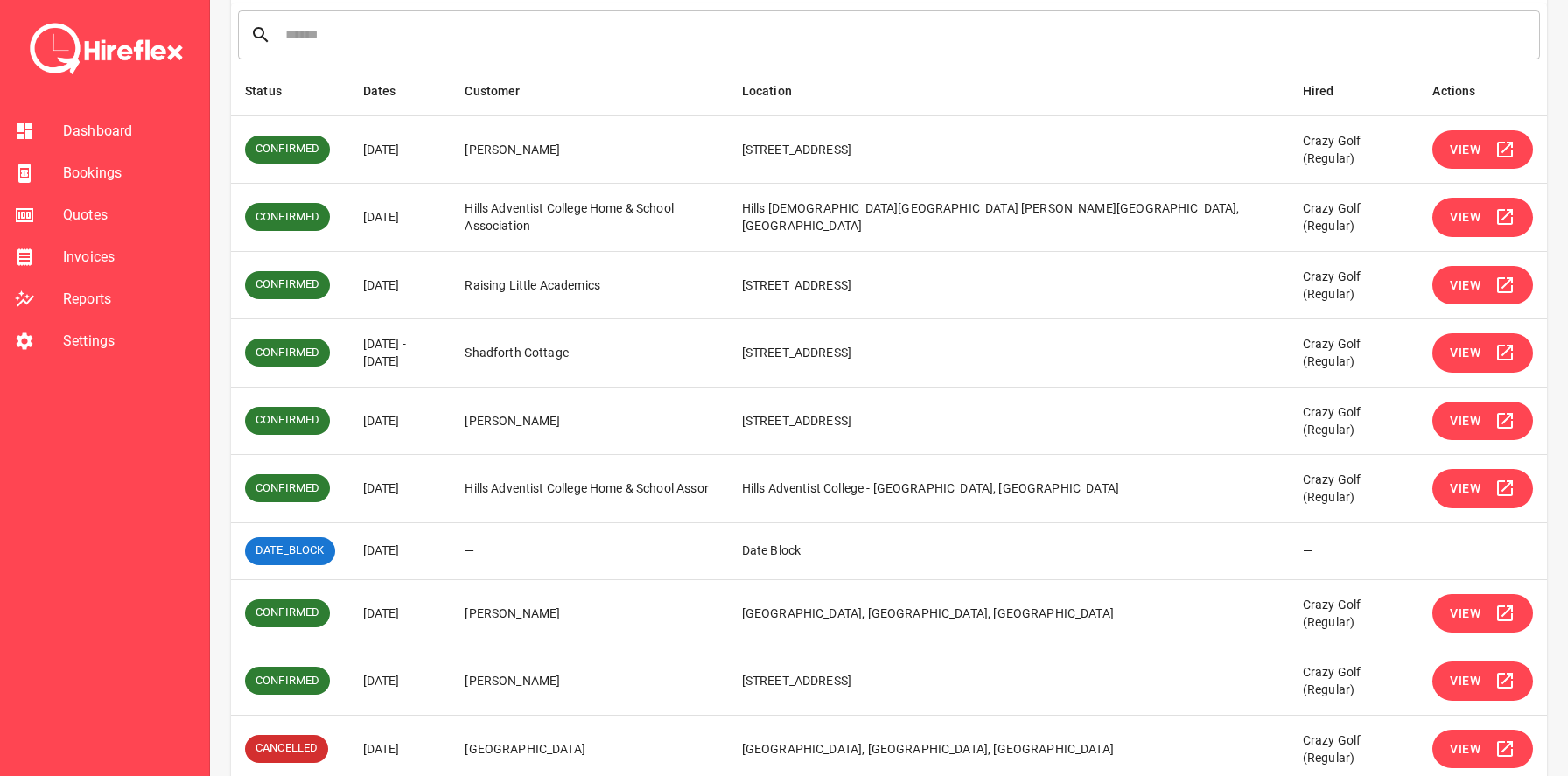
scroll to position [230, 0]
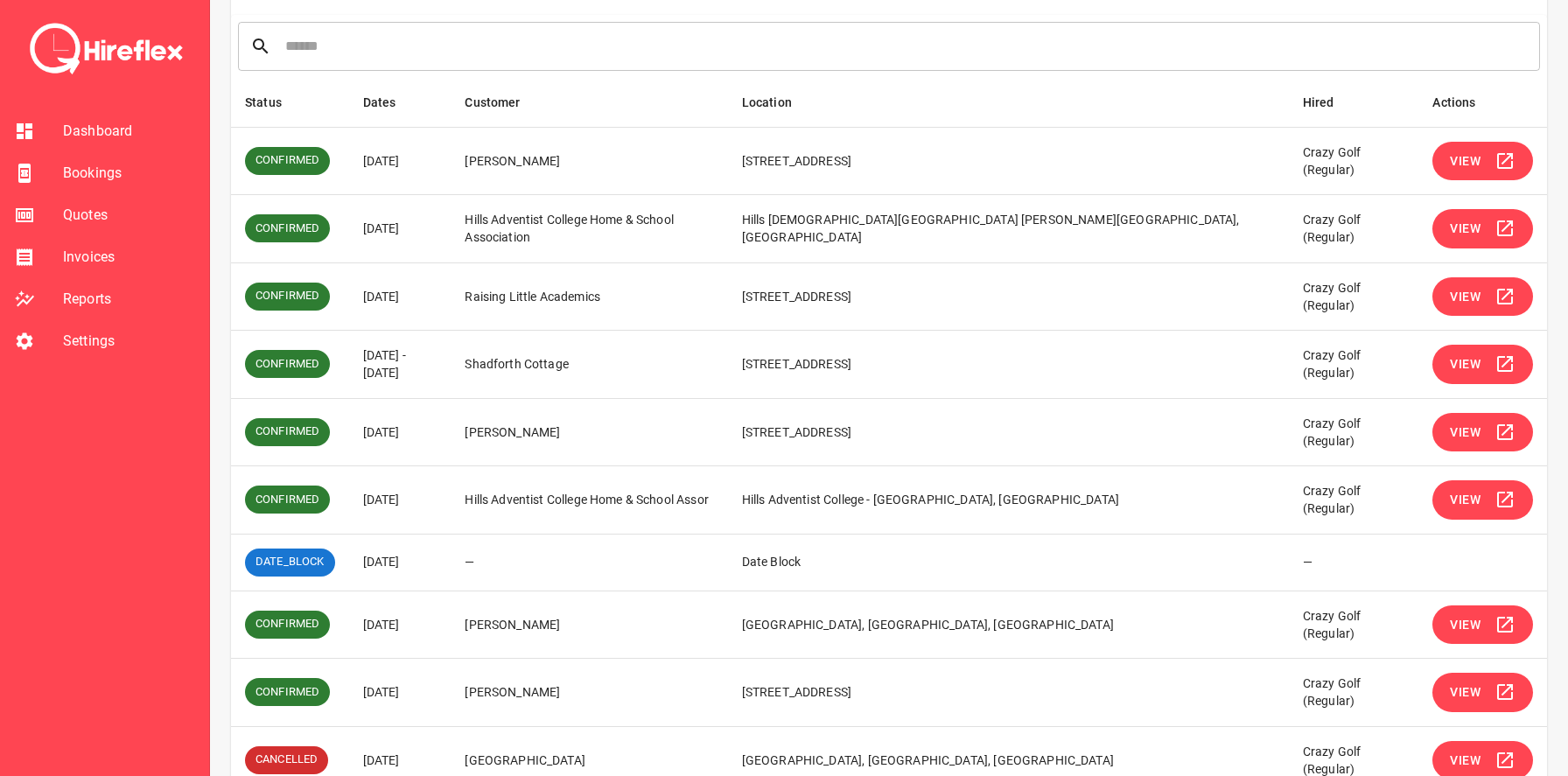
click at [1495, 432] on icon "simple table" at bounding box center [1505, 432] width 21 height 21
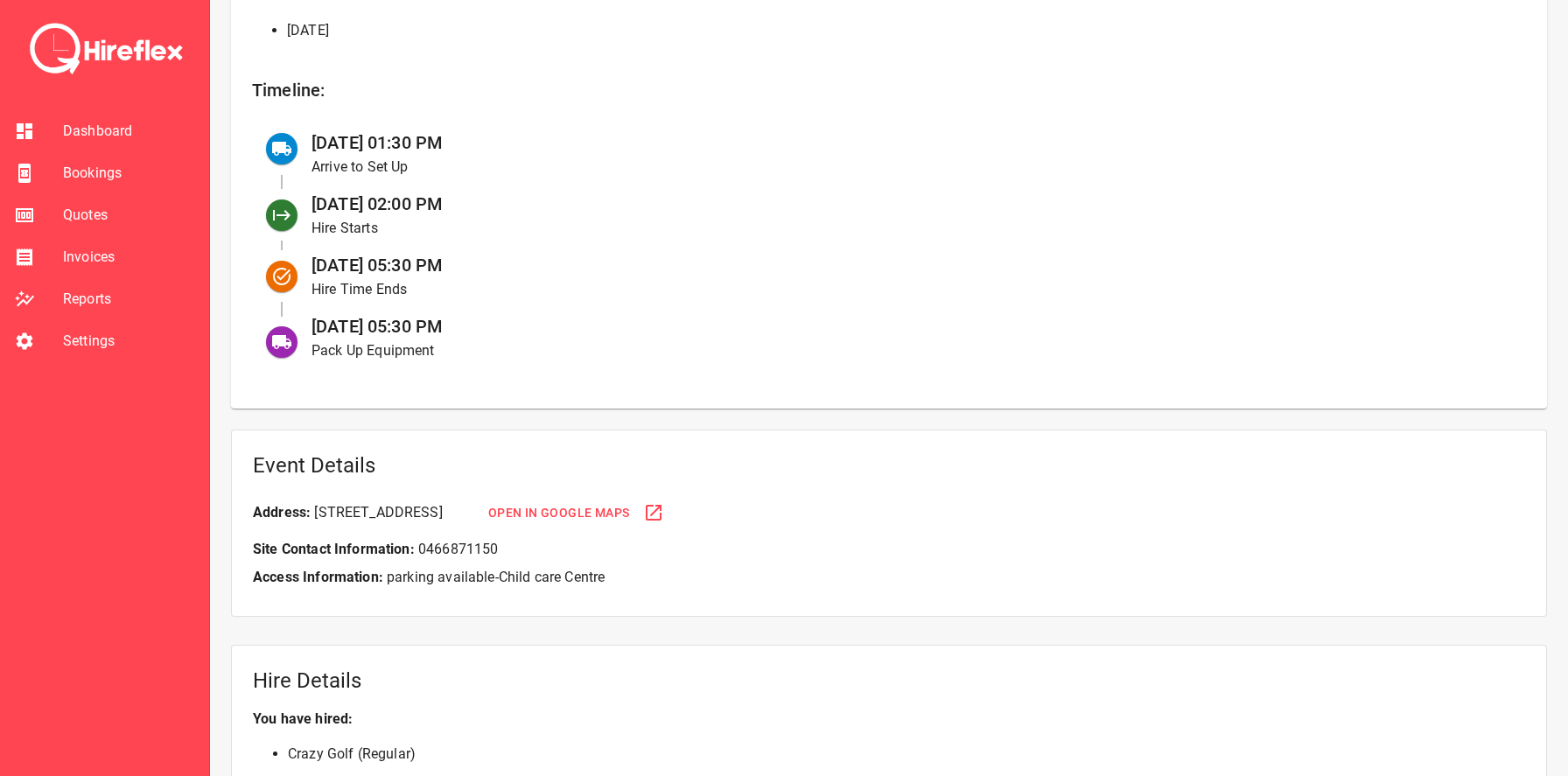
scroll to position [841, 0]
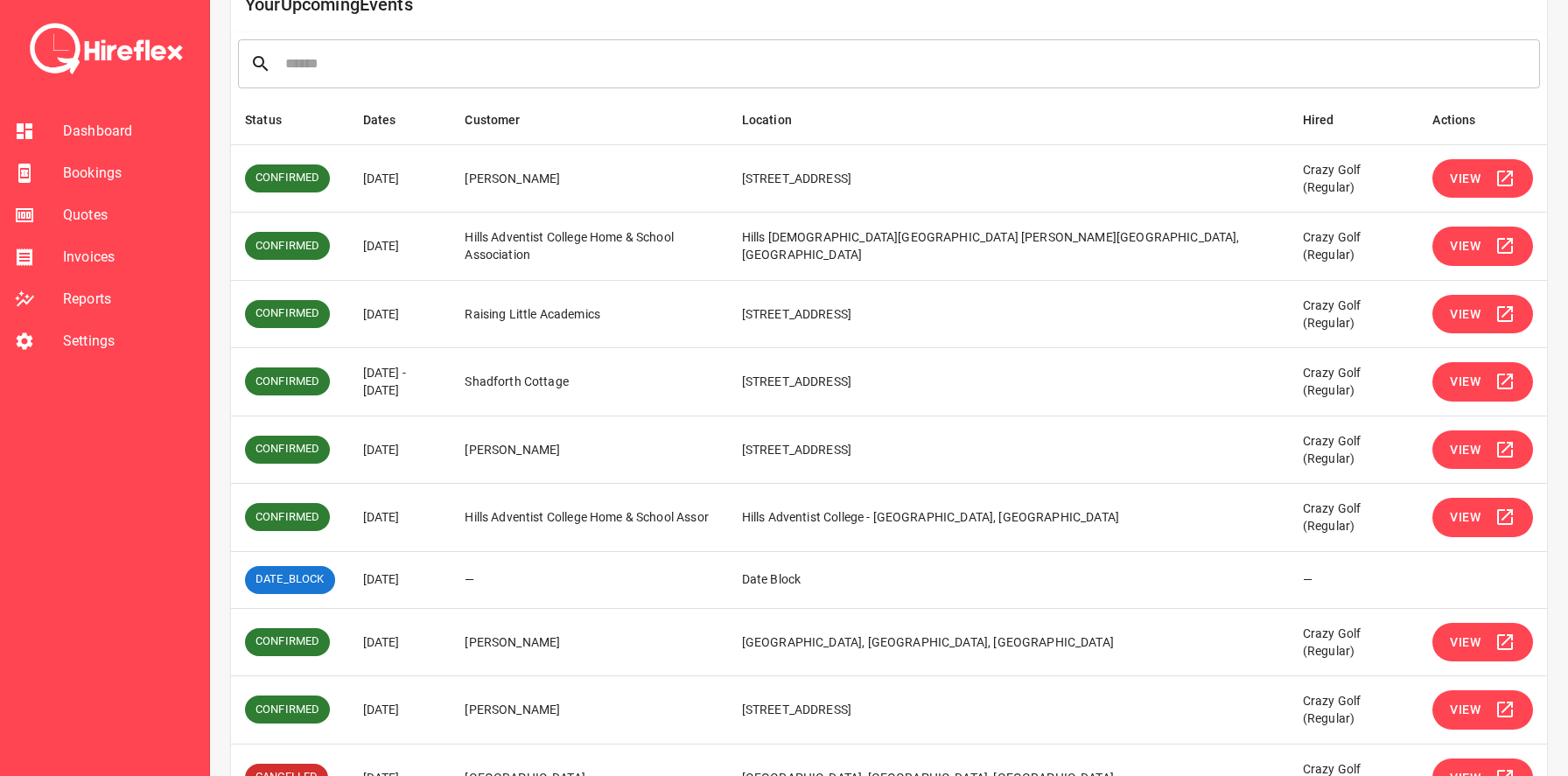
scroll to position [314, 0]
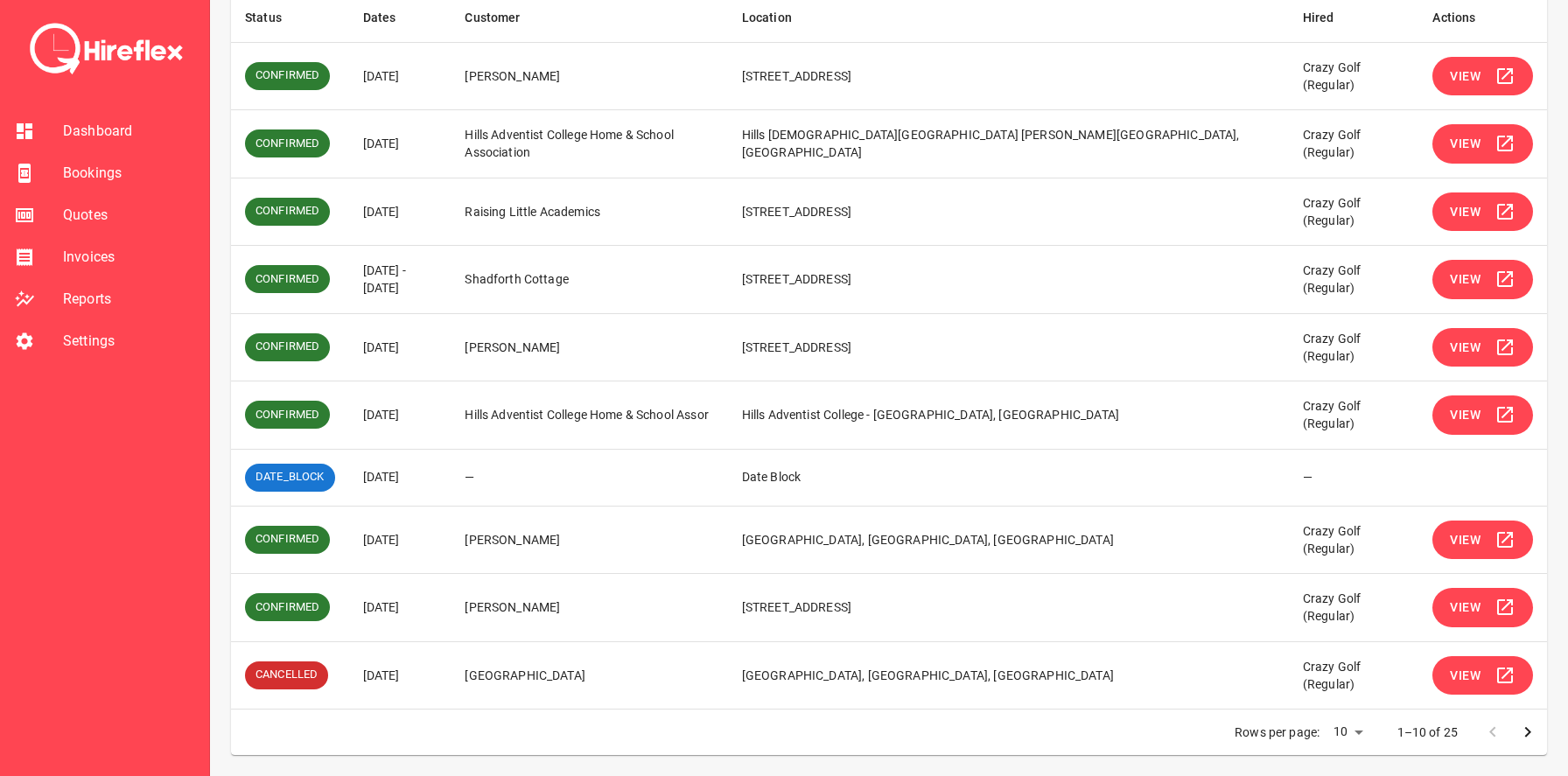
click at [1495, 414] on icon "simple table" at bounding box center [1505, 415] width 21 height 21
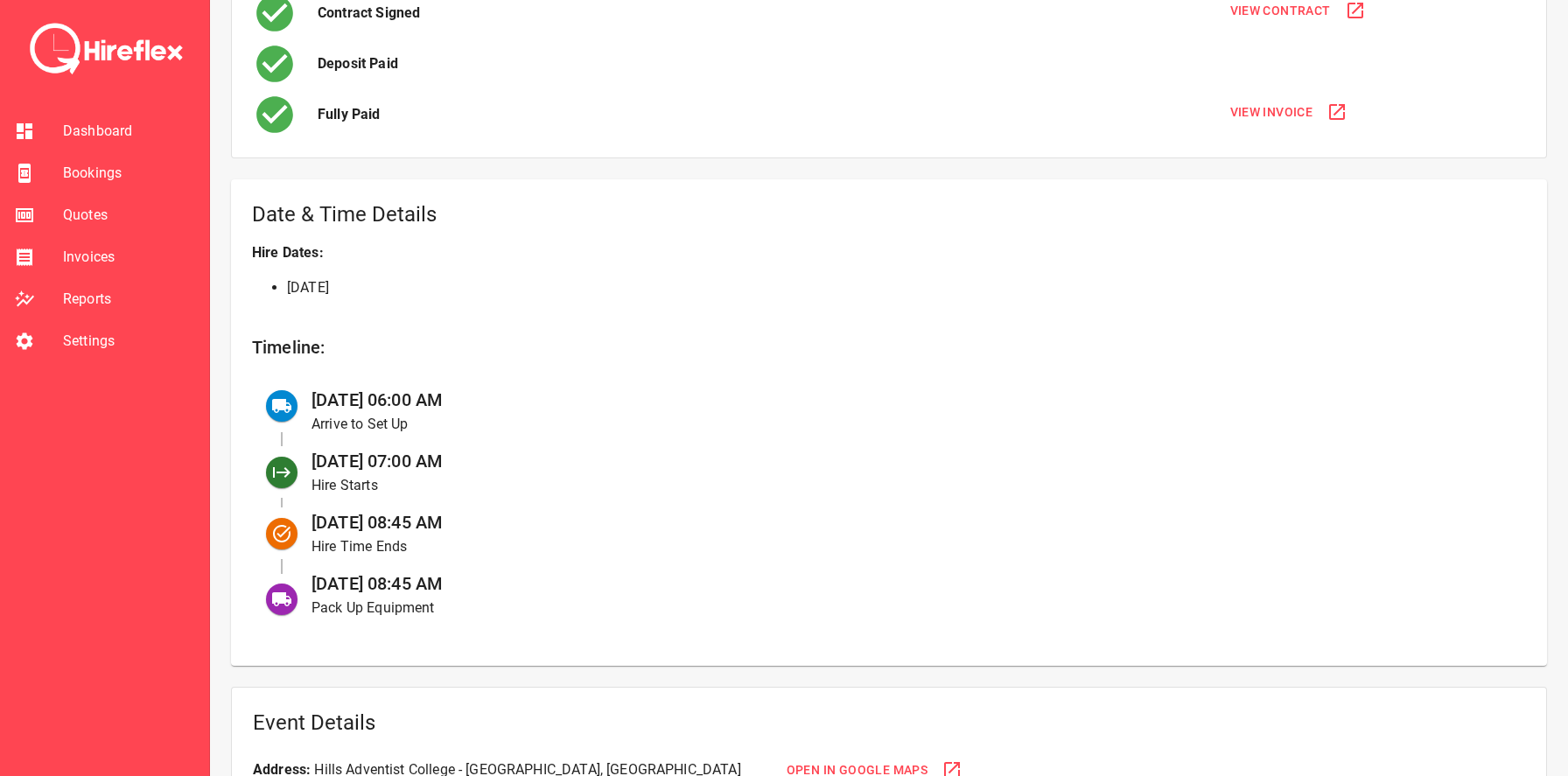
scroll to position [562, 0]
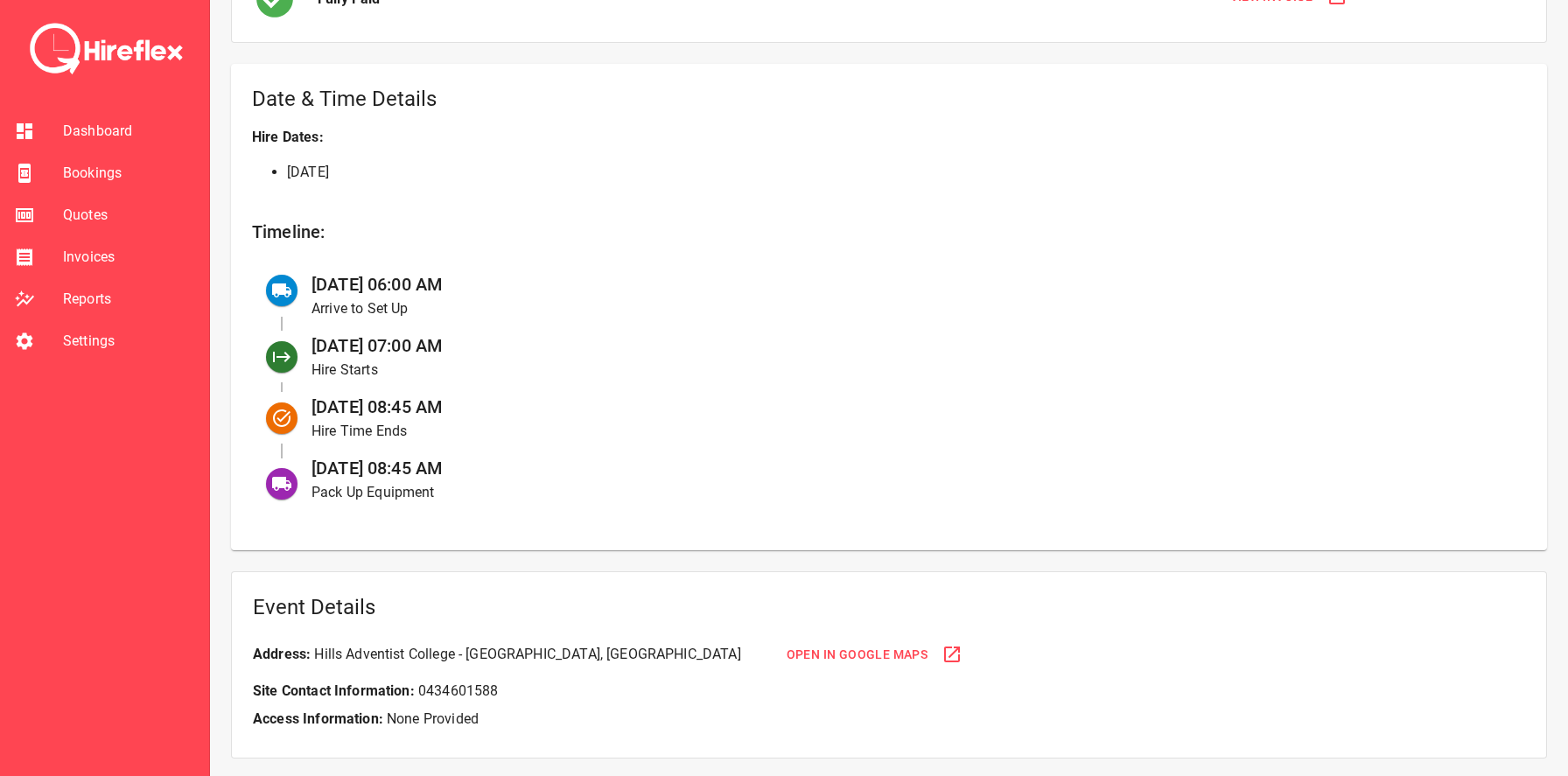
drag, startPoint x: 283, startPoint y: 286, endPoint x: 568, endPoint y: 294, distance: 285.1
click at [568, 294] on li "05 Sep at 06:00 AM Arrive to Set Up" at bounding box center [889, 295] width 1247 height 61
drag, startPoint x: 371, startPoint y: 417, endPoint x: 469, endPoint y: 417, distance: 98.0
click at [469, 417] on div "05 Sep at 08:45 AM Hire Time Ends" at bounding box center [905, 419] width 1215 height 61
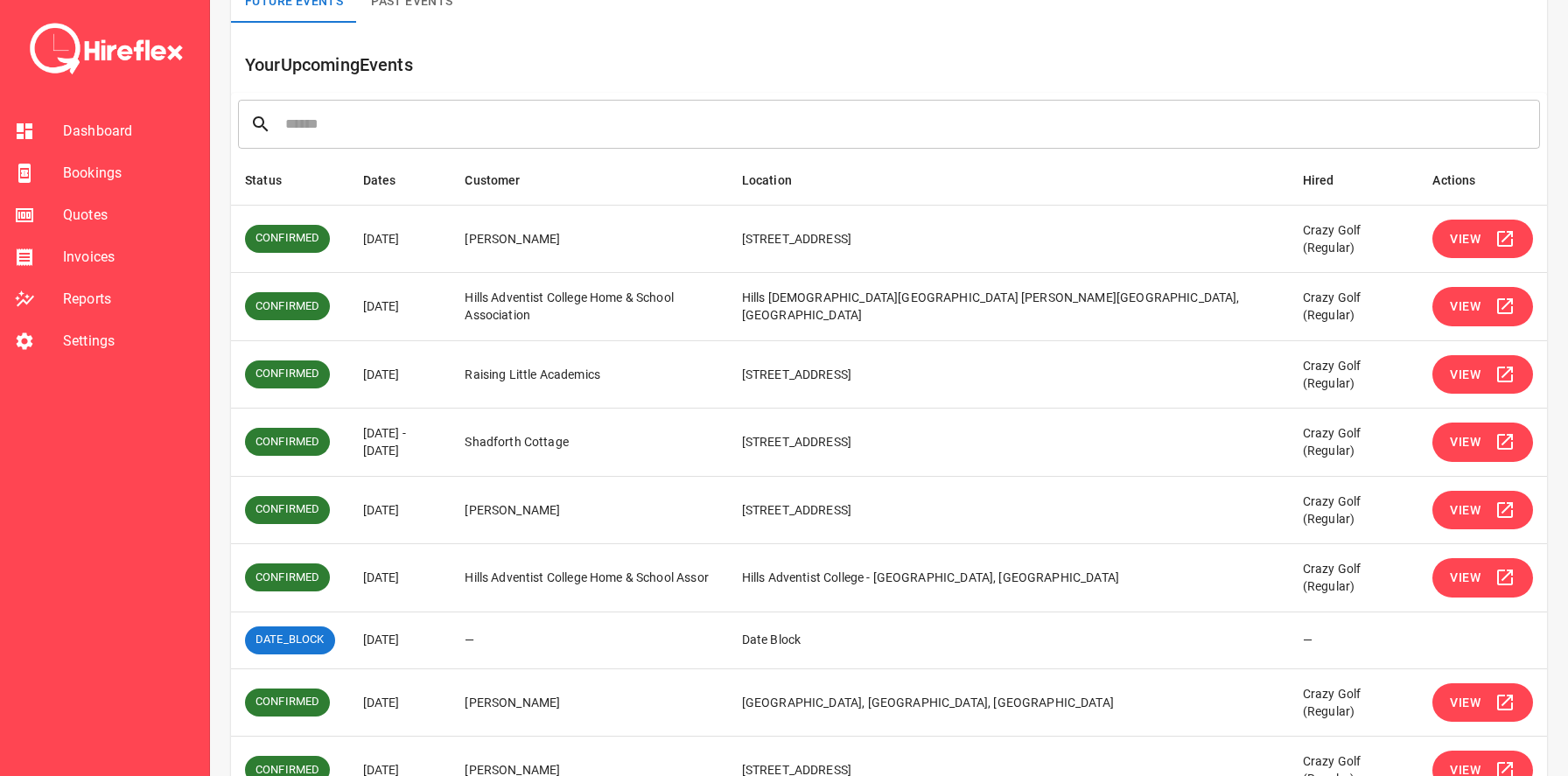
scroll to position [314, 0]
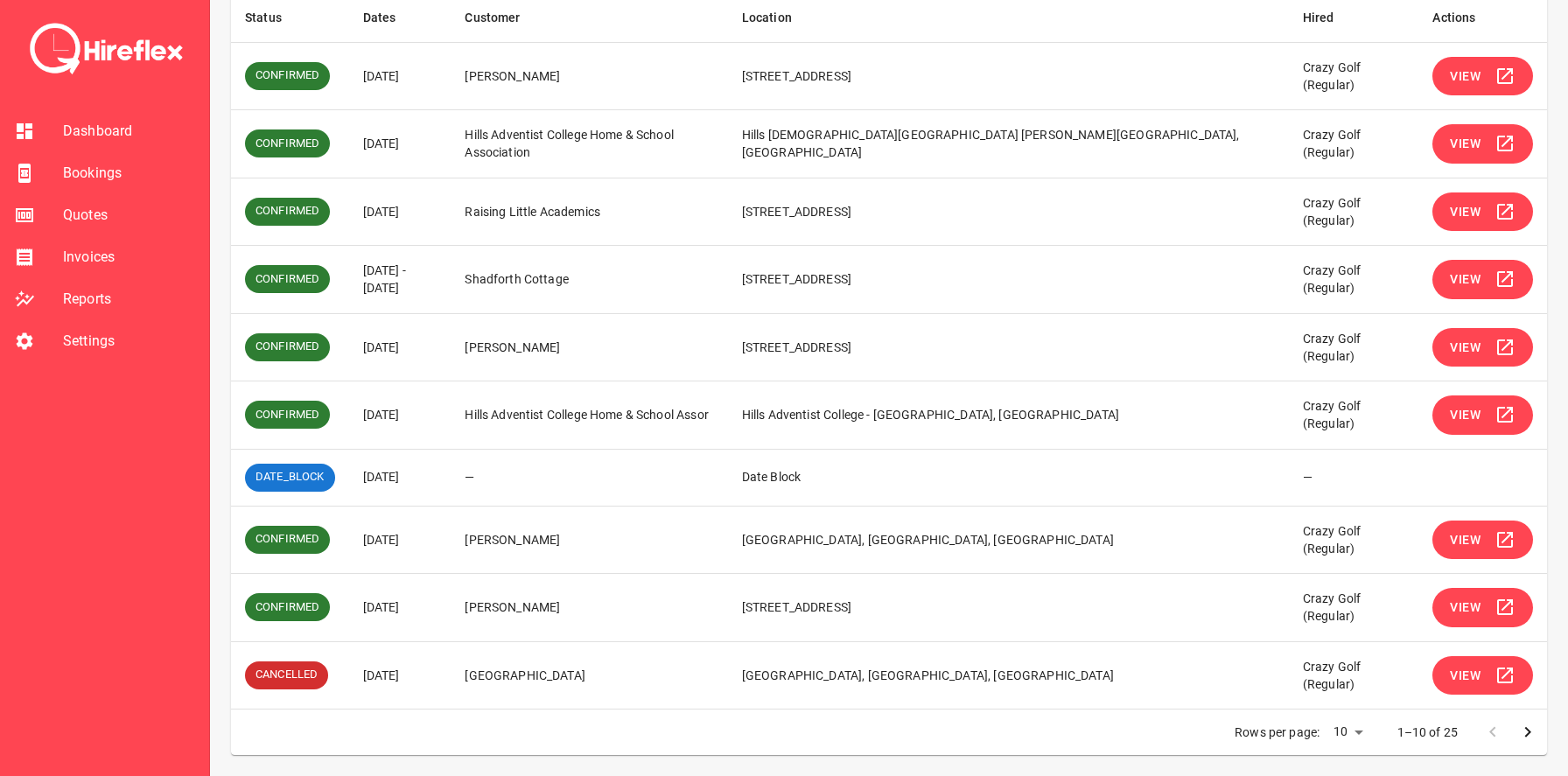
click at [611, 345] on td "[PERSON_NAME]" at bounding box center [589, 347] width 277 height 69
click at [1450, 350] on span "View" at bounding box center [1465, 348] width 31 height 22
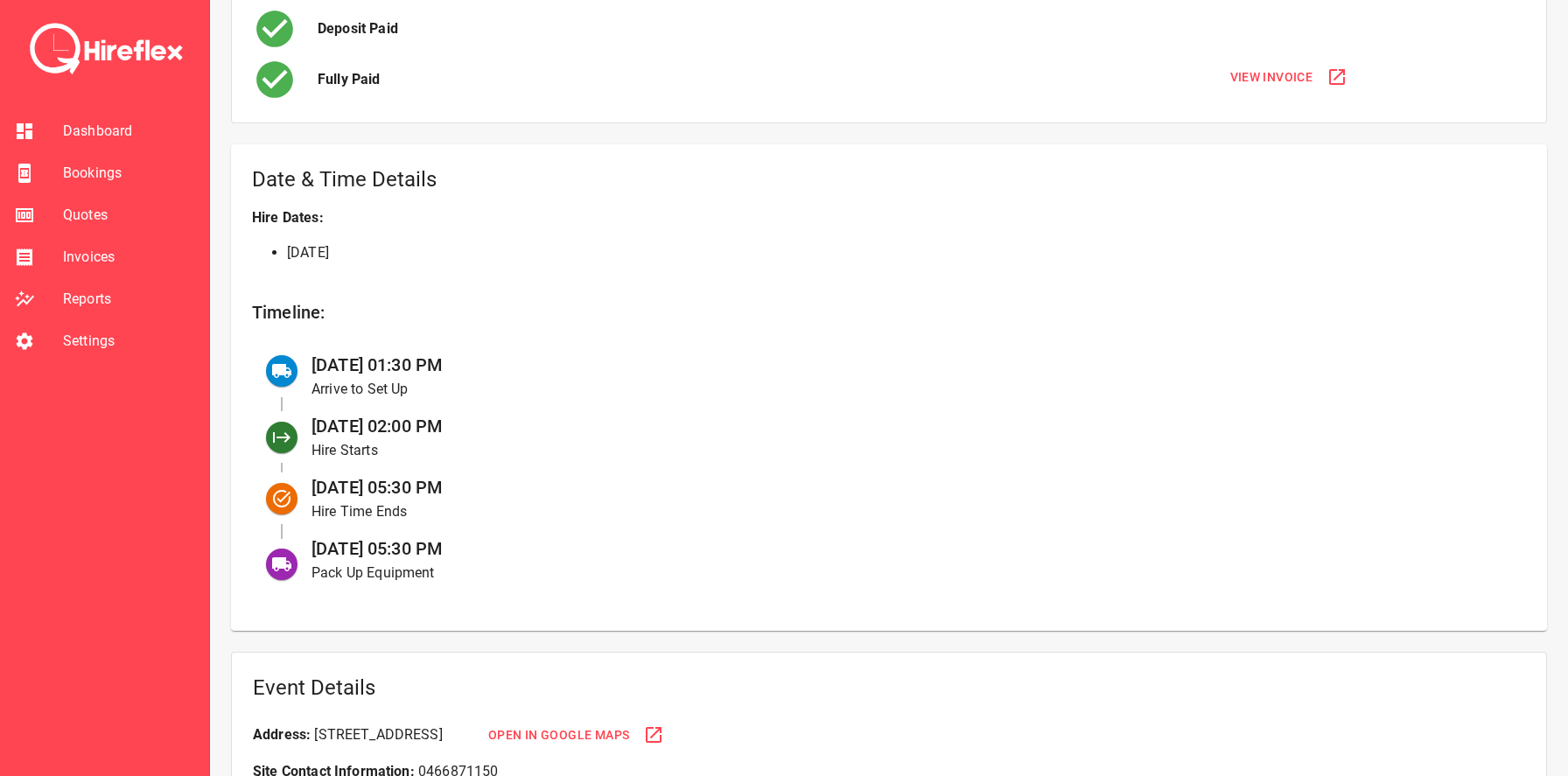
scroll to position [611, 0]
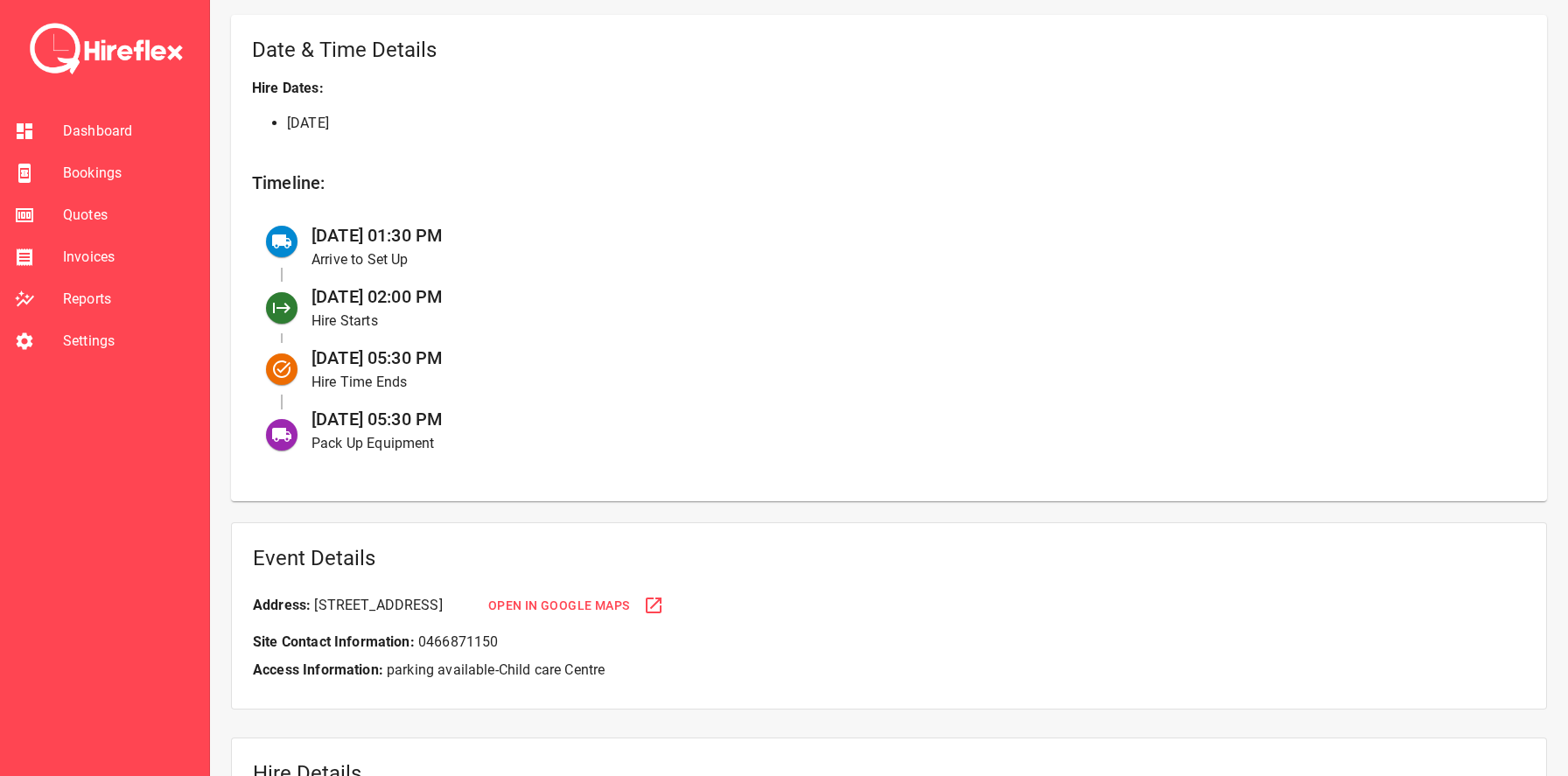
drag, startPoint x: 395, startPoint y: 225, endPoint x: 547, endPoint y: 225, distance: 152.0
click at [547, 225] on div "05 Sep at 01:30 PM Arrive to Set Up" at bounding box center [905, 246] width 1215 height 61
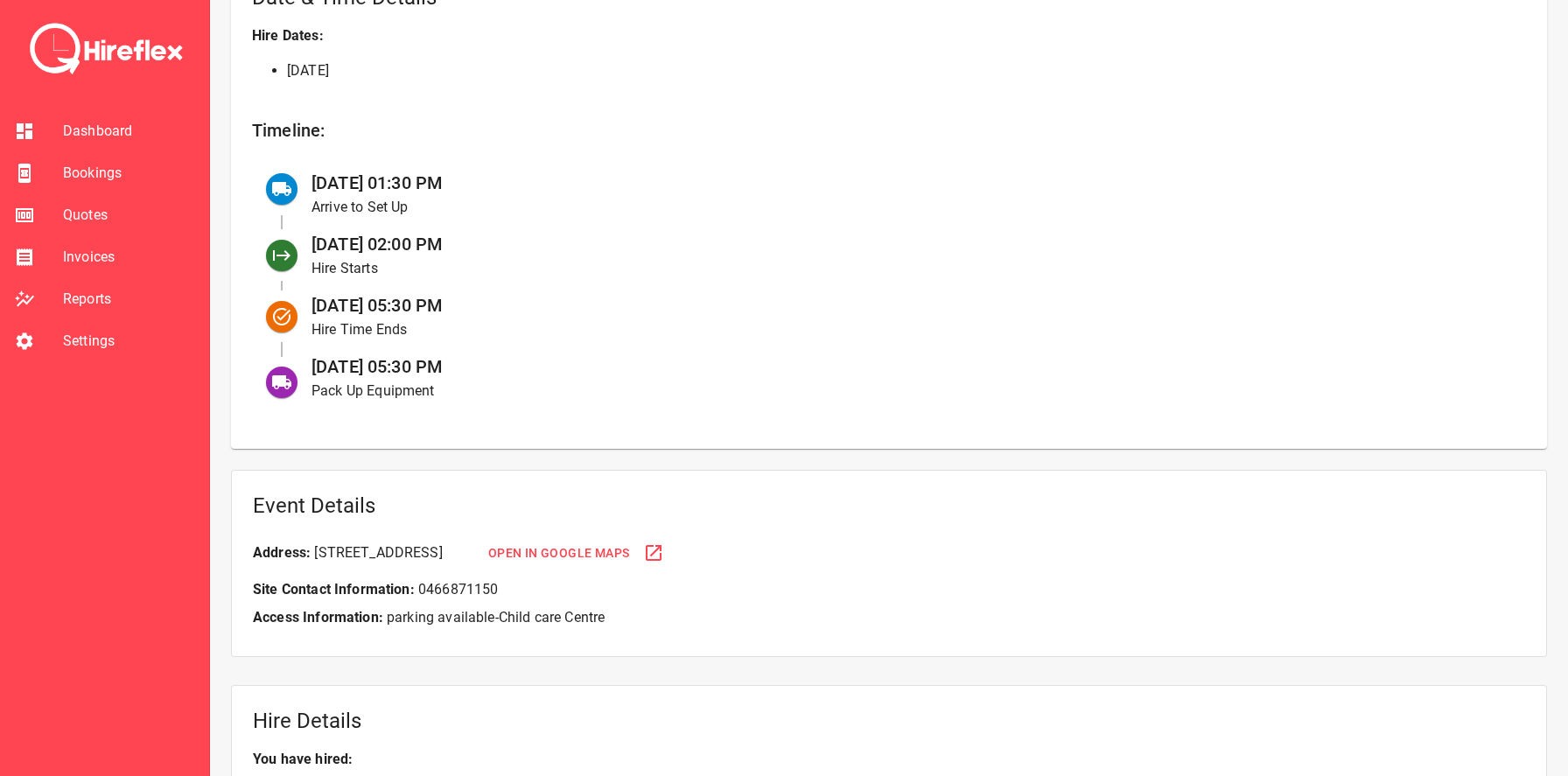
scroll to position [382, 0]
